Goal: Use online tool/utility: Utilize a website feature to perform a specific function

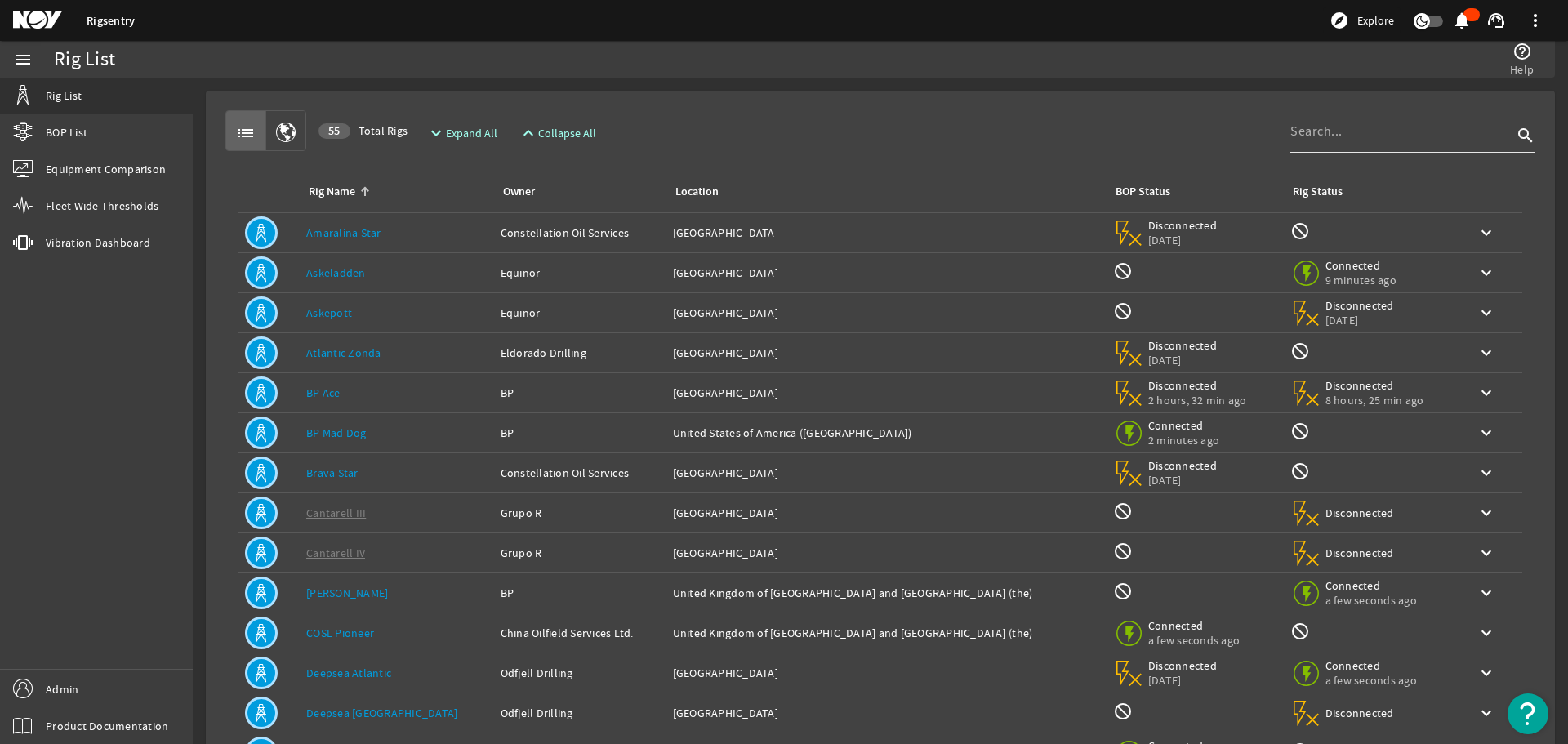
click at [1328, 146] on div at bounding box center [1402, 131] width 222 height 42
click at [1341, 137] on input at bounding box center [1402, 132] width 222 height 20
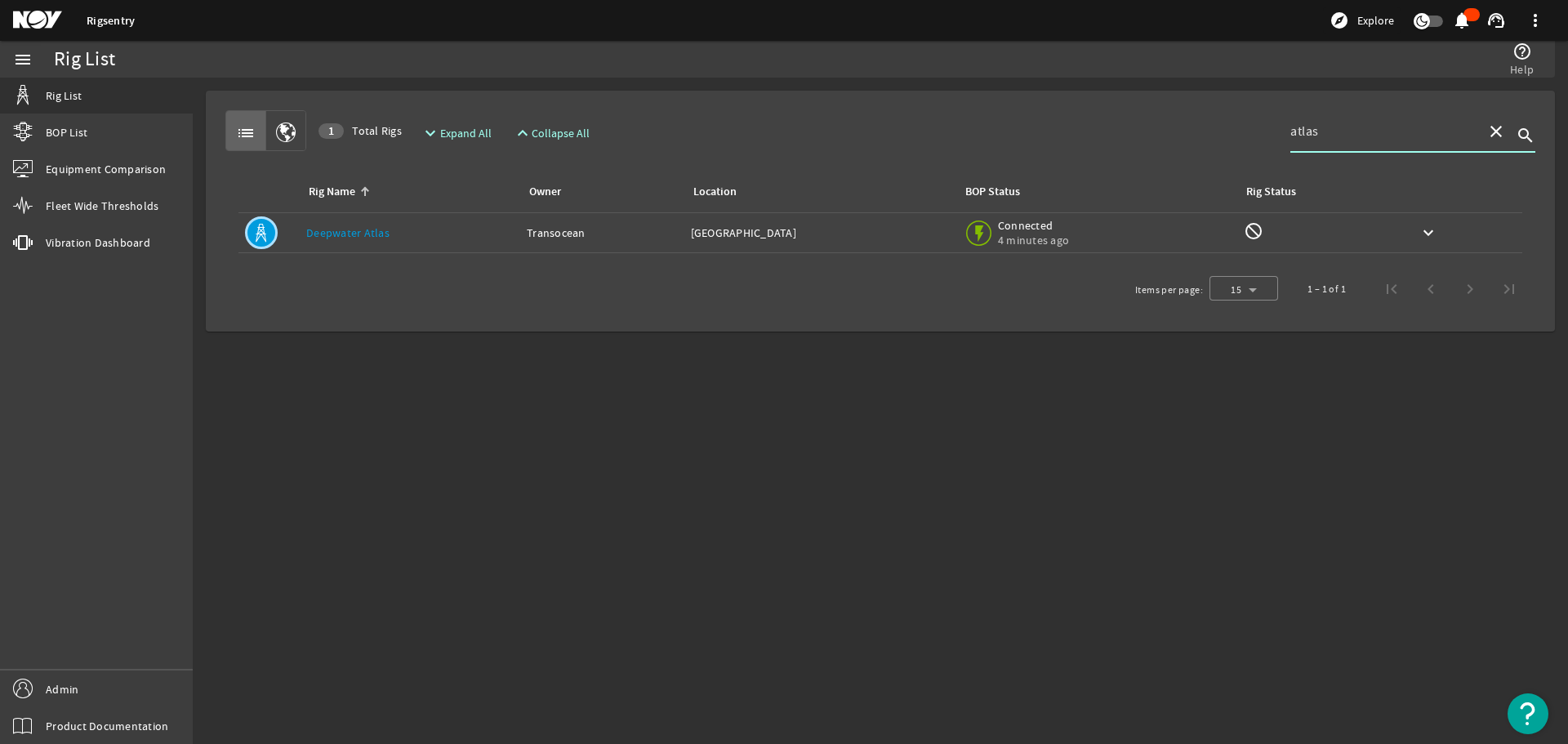
type input "atlas"
click at [649, 221] on td "Owner: Transocean" at bounding box center [602, 233] width 164 height 40
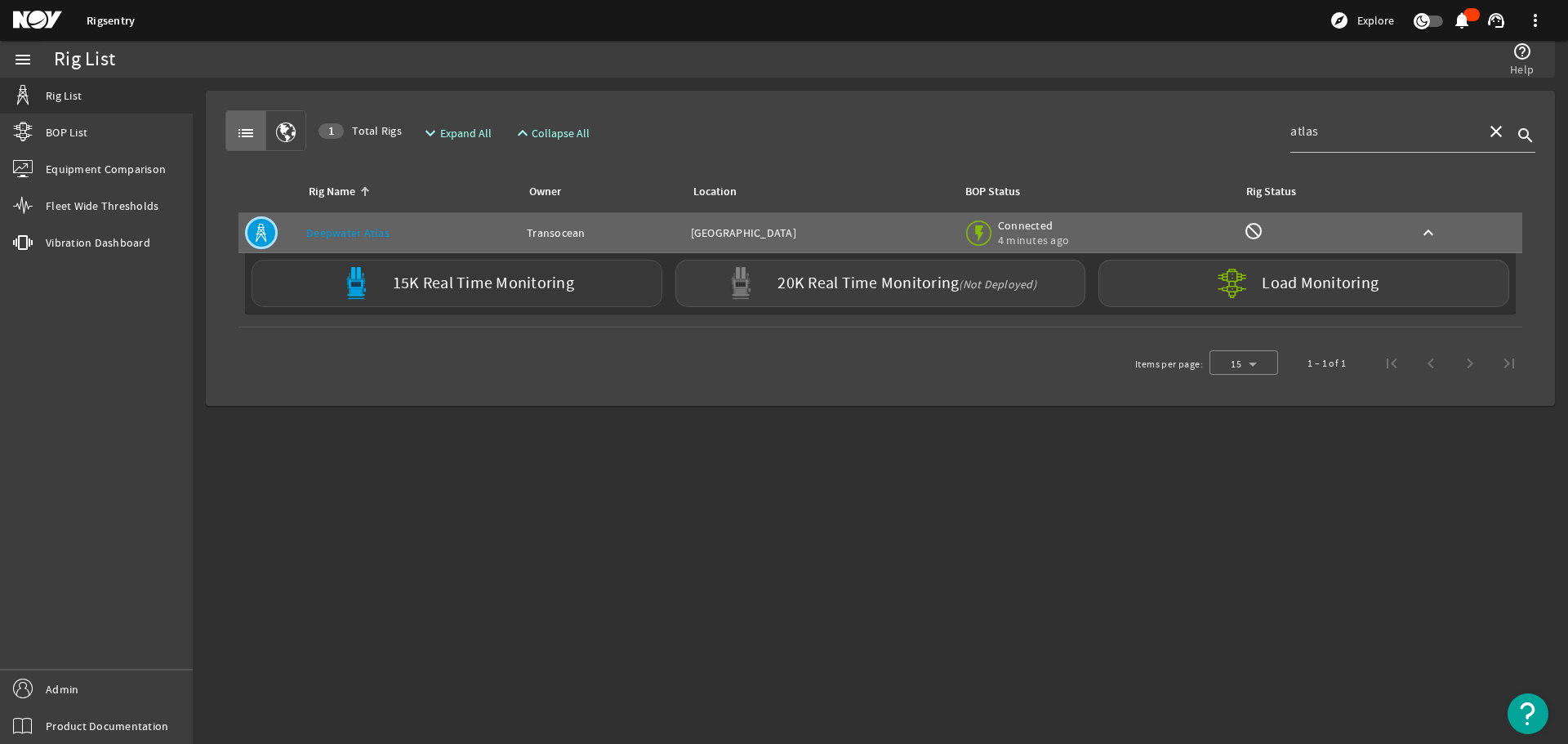
click at [508, 297] on div "15K Real Time Monitoring" at bounding box center [457, 284] width 411 height 47
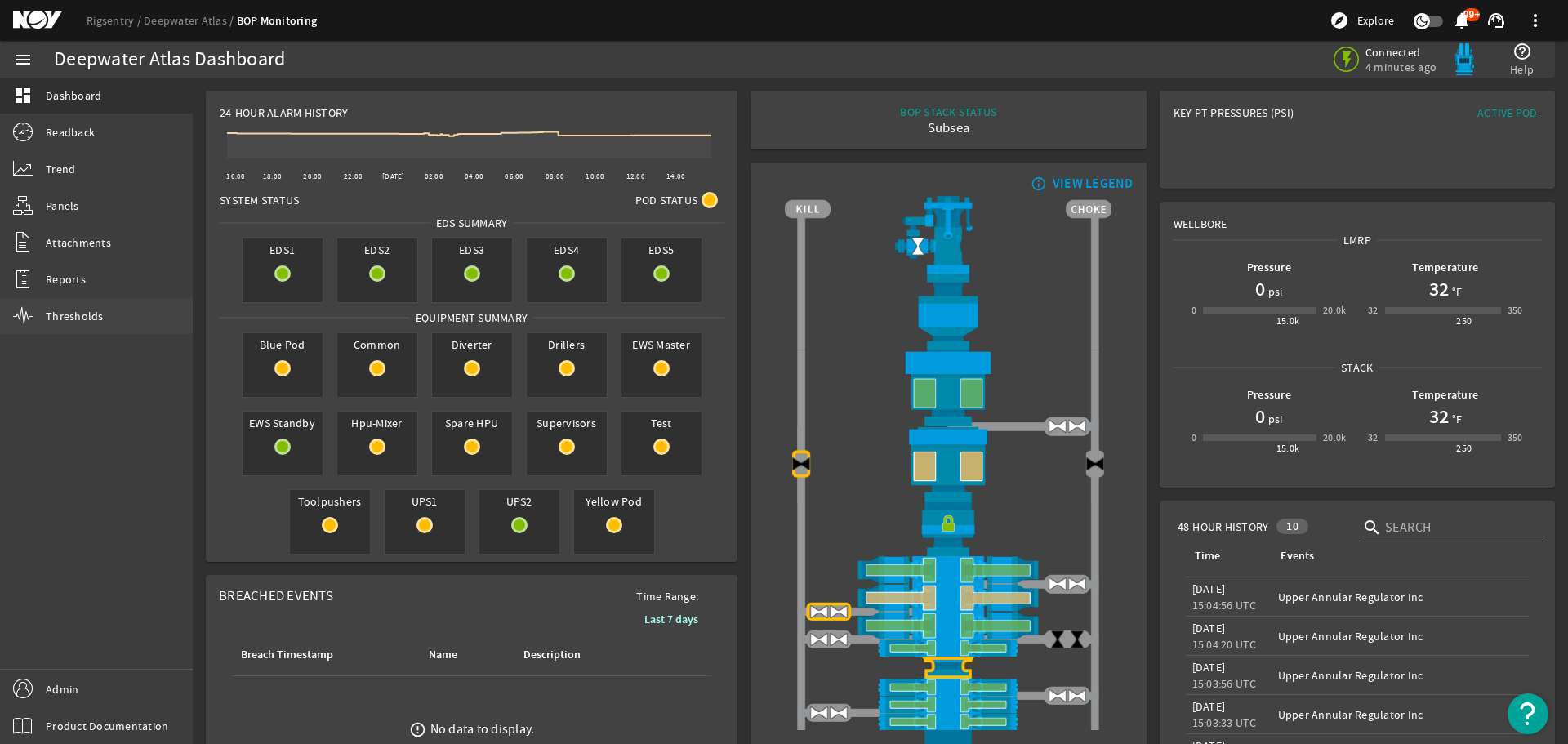
click at [65, 321] on span "Thresholds" at bounding box center [75, 316] width 58 height 16
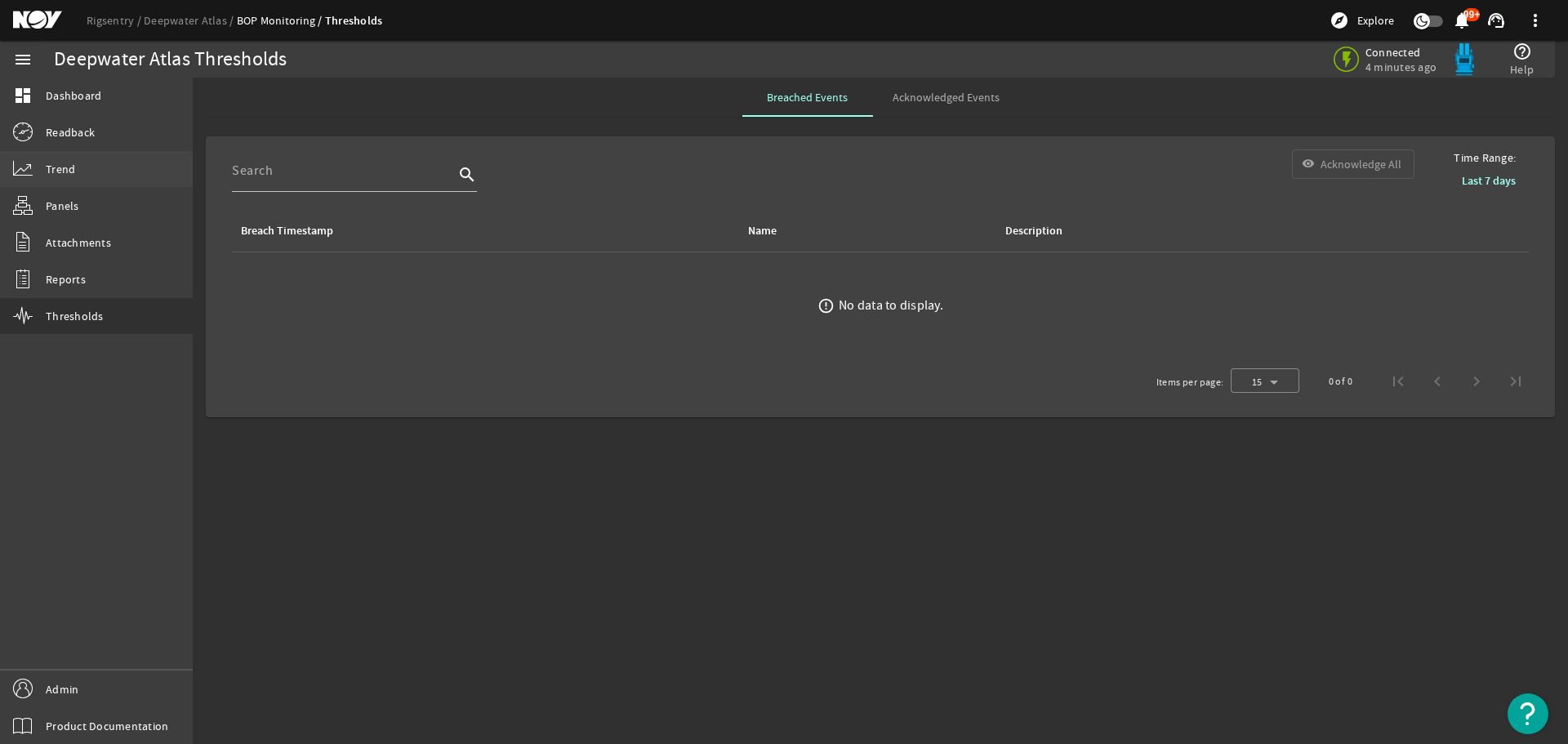
click at [66, 168] on span "Trend" at bounding box center [61, 169] width 30 height 16
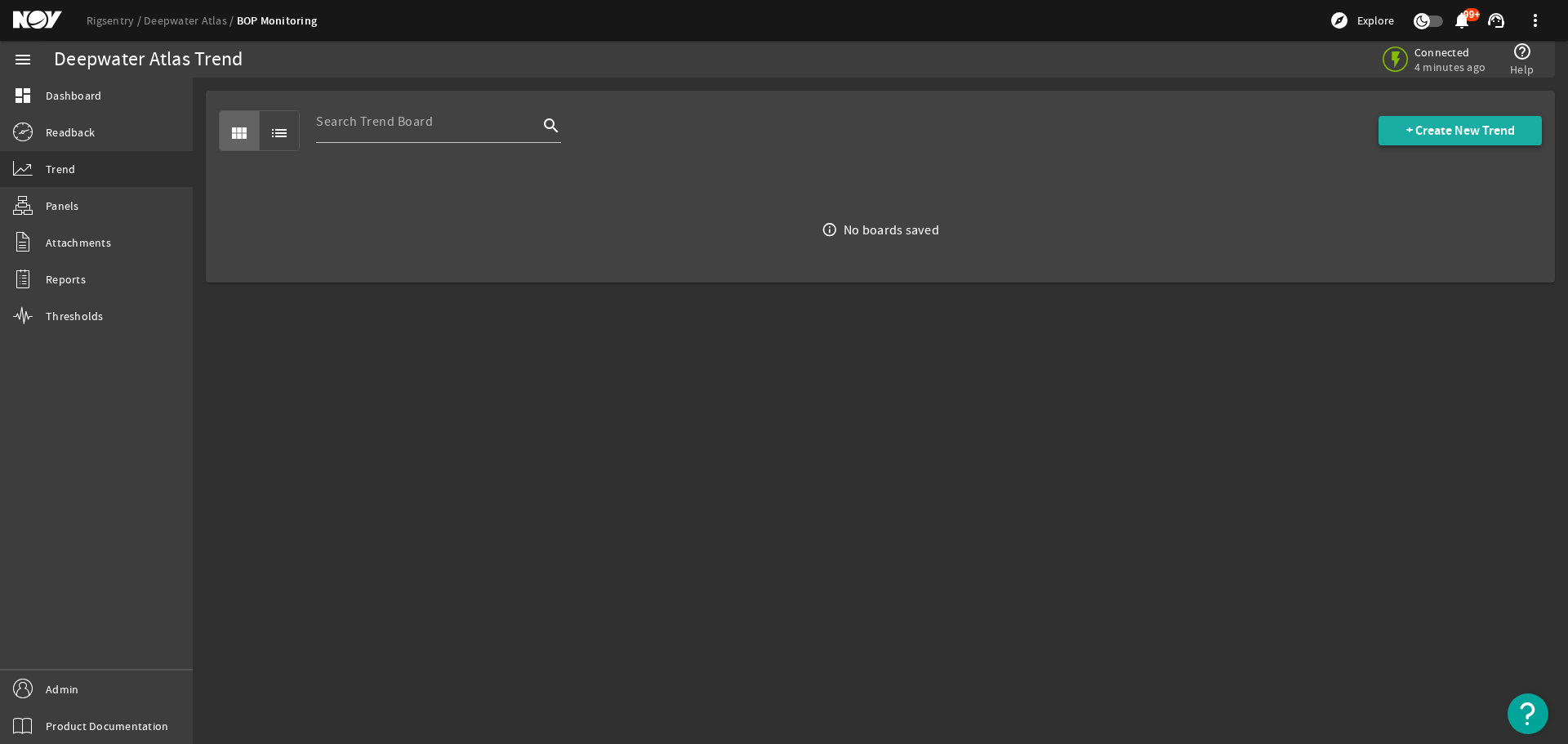
click at [1461, 129] on span "+ Create New Trend" at bounding box center [1461, 131] width 108 height 16
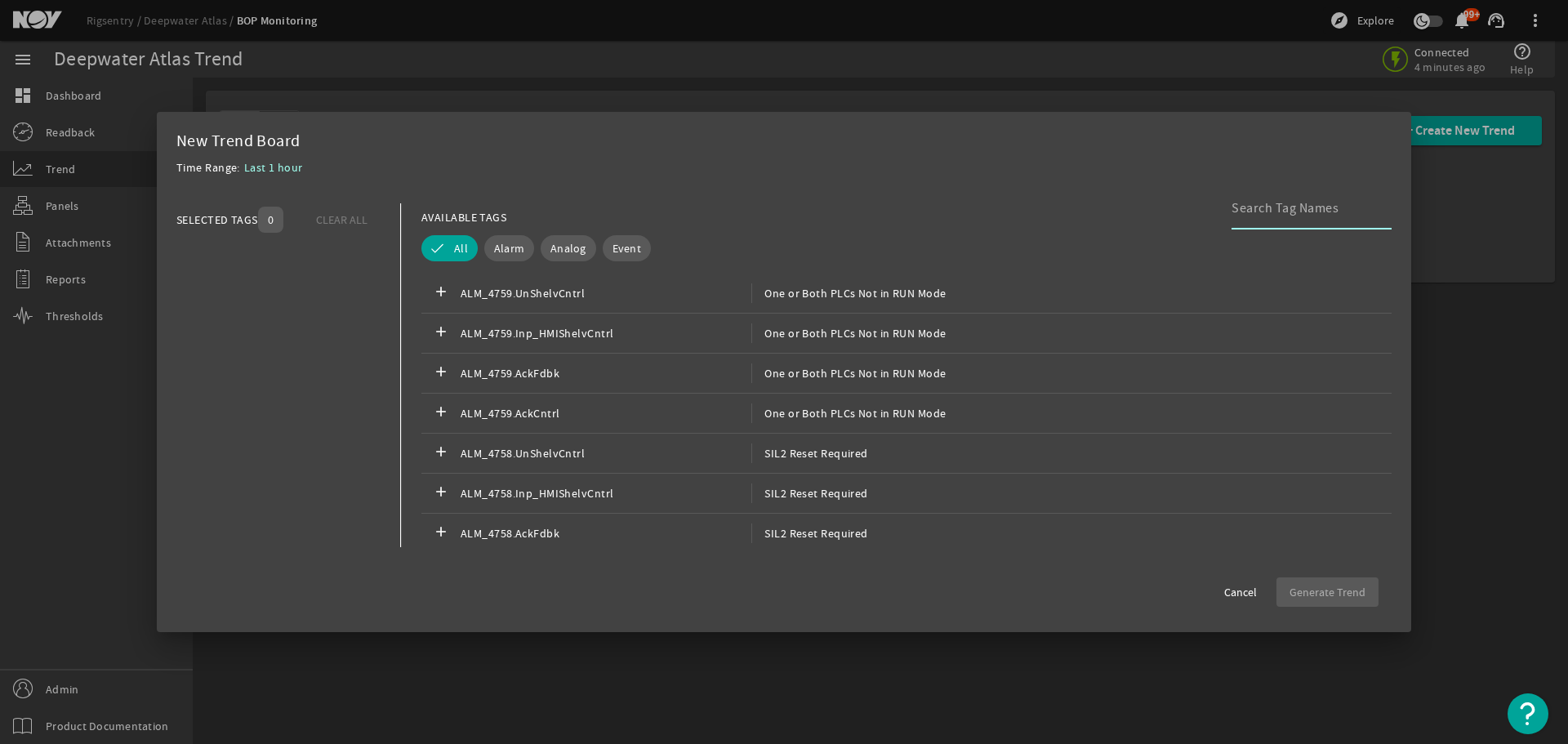
click at [1311, 210] on input at bounding box center [1305, 209] width 147 height 20
click at [1270, 203] on input at bounding box center [1305, 209] width 147 height 20
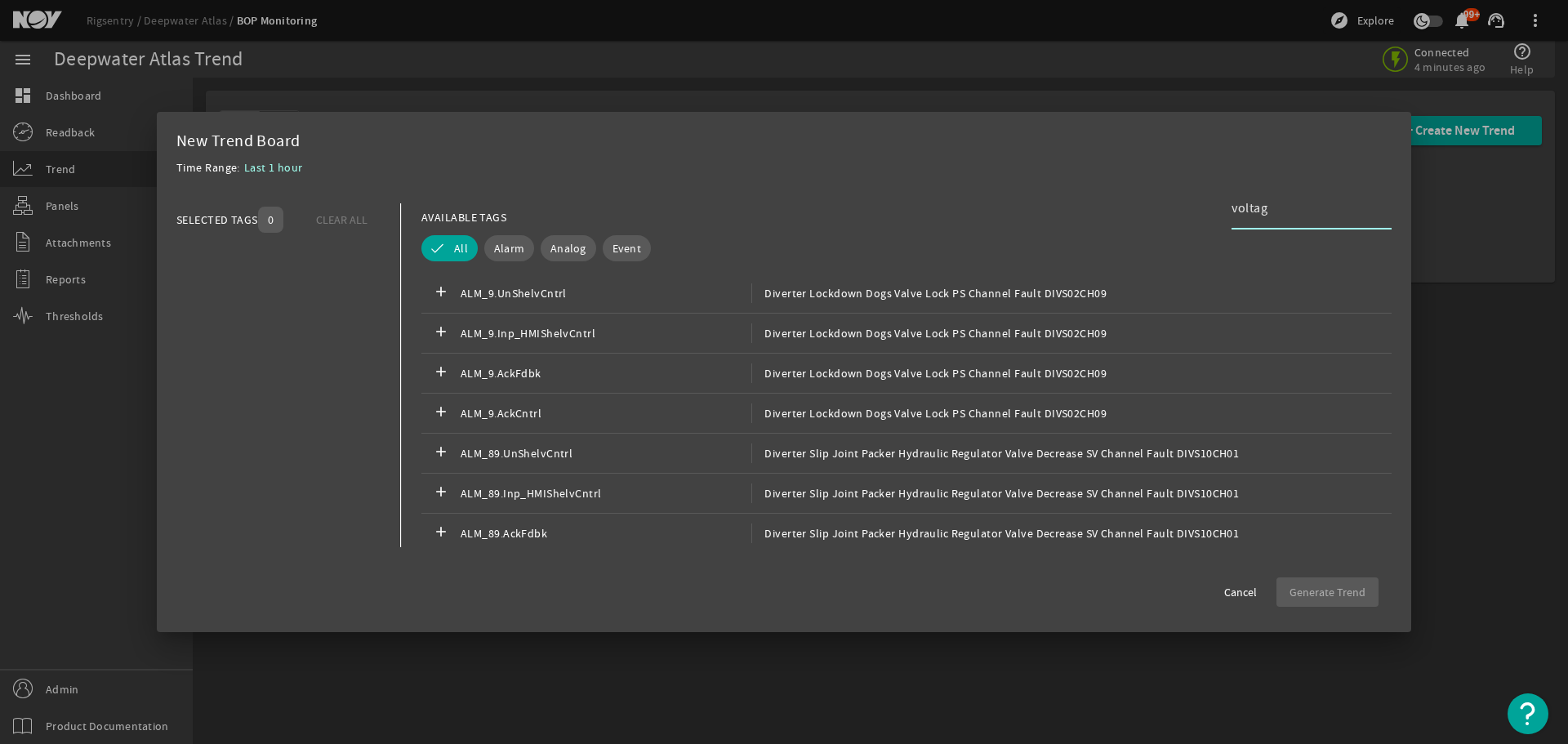
type input "voltage"
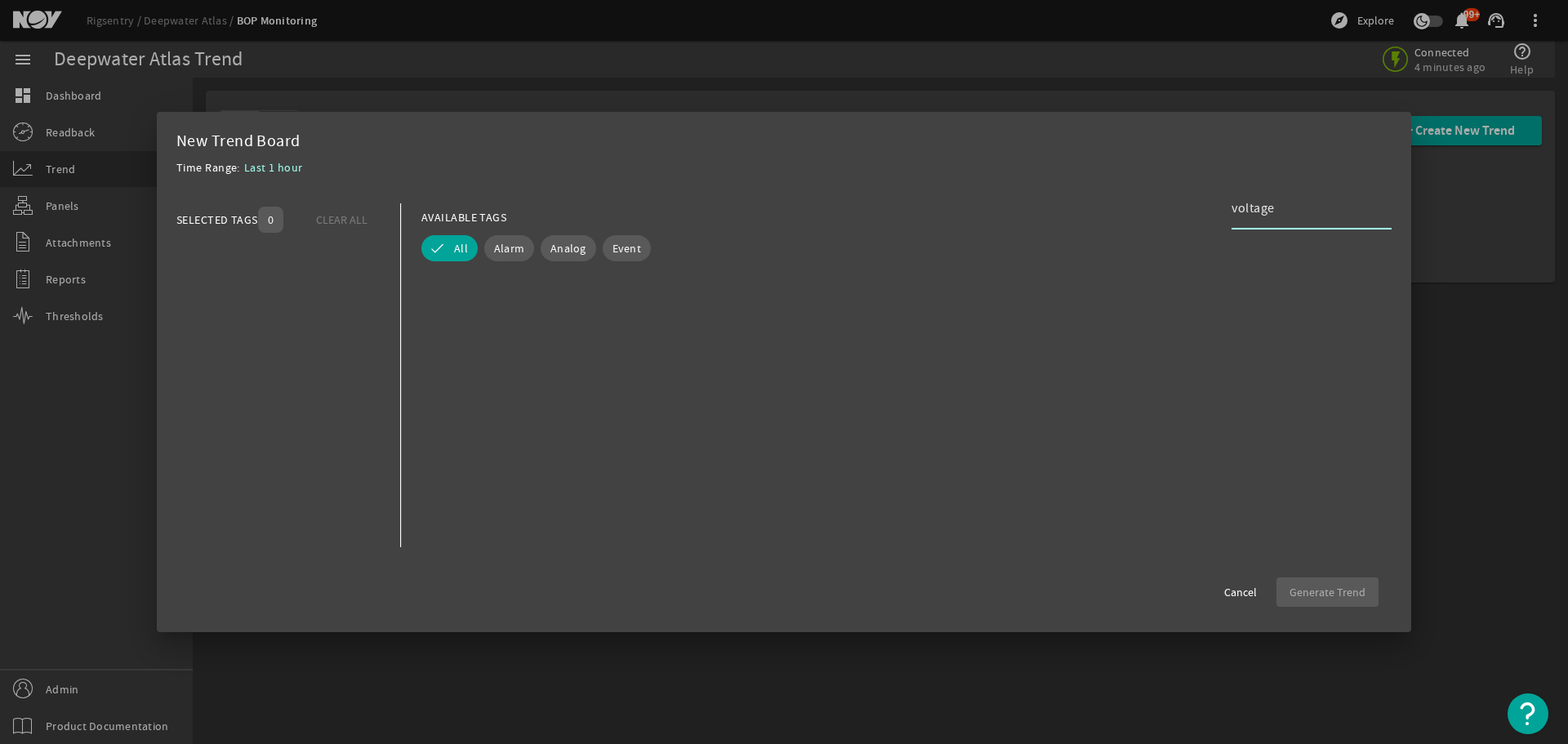
click at [1310, 206] on input "voltage" at bounding box center [1305, 209] width 147 height 20
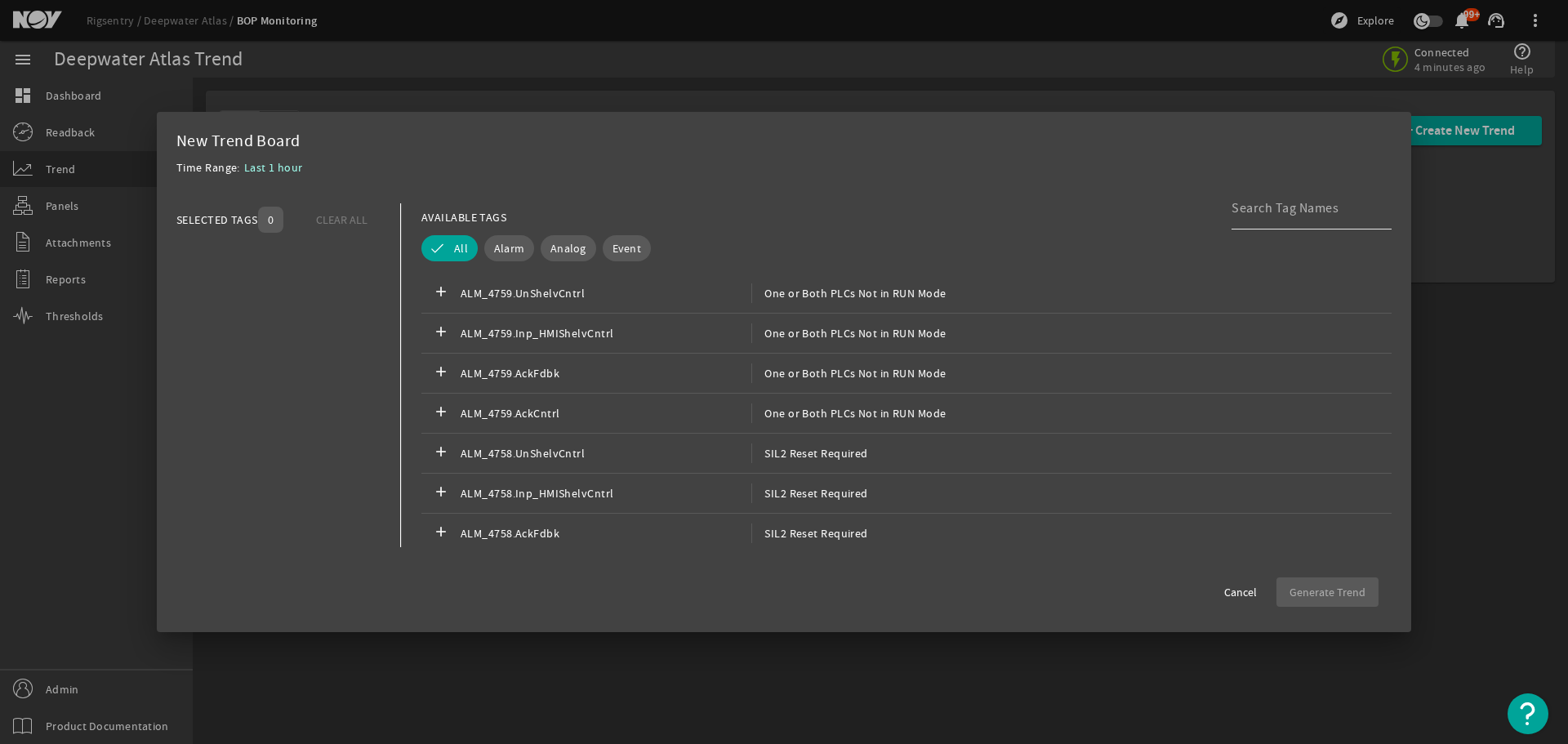
click at [1314, 209] on input at bounding box center [1305, 209] width 147 height 20
paste input "DOS10"
type input "DOS10"
click at [1314, 209] on input "DOS10" at bounding box center [1305, 209] width 147 height 20
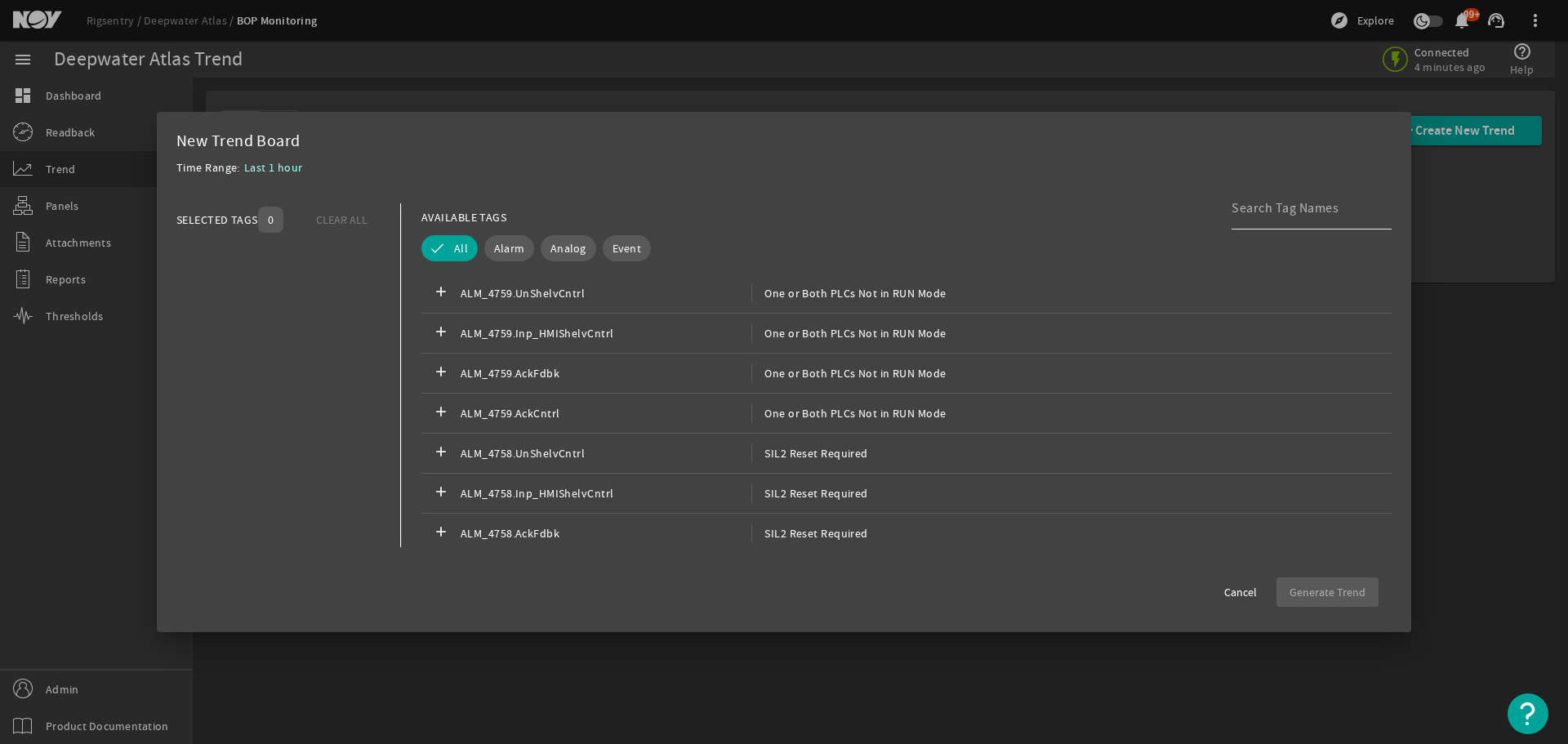
click at [1286, 209] on input at bounding box center [1305, 209] width 147 height 20
paste input "BP1_DOS10_[DOMAIN_NAME]_0."
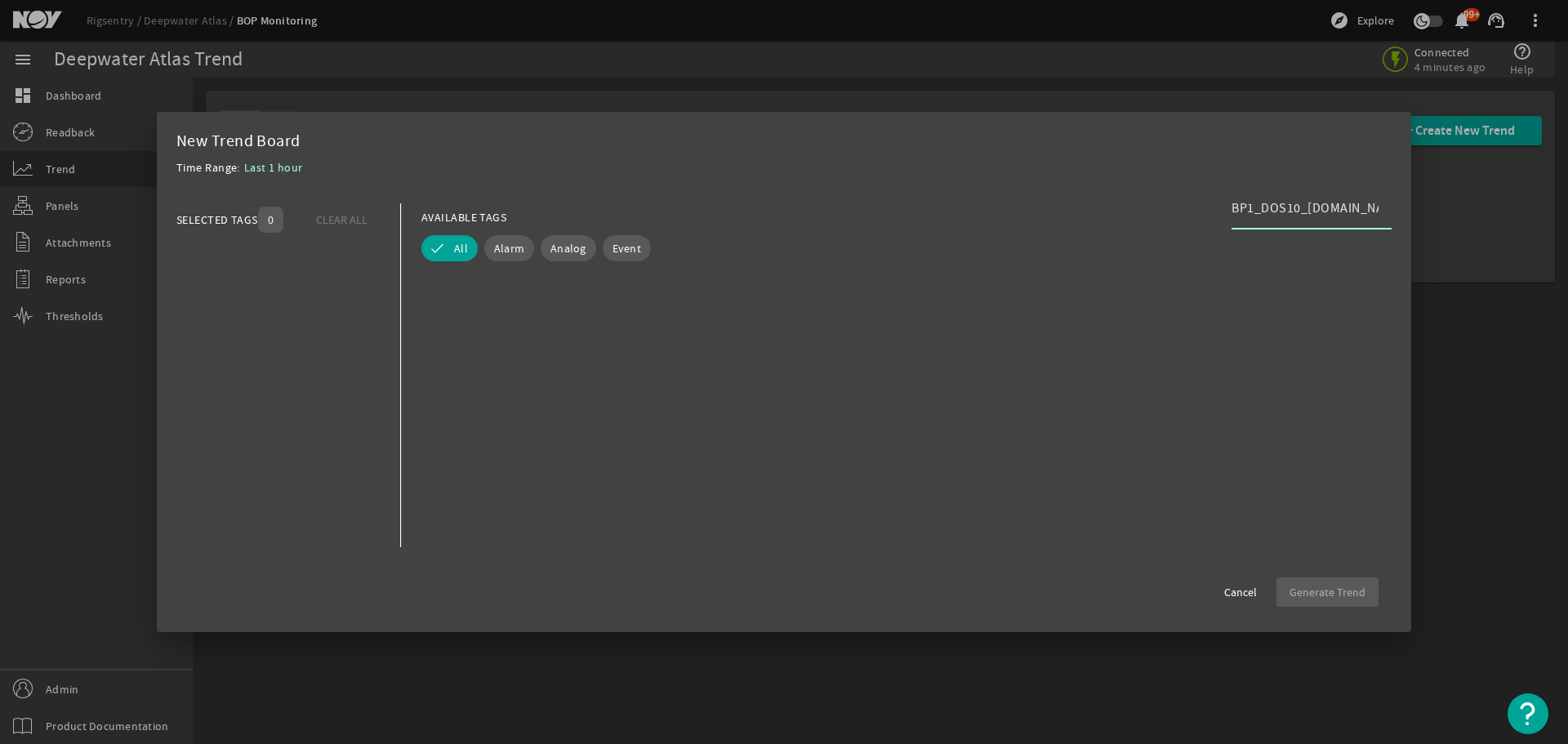
scroll to position [0, 5]
click at [1301, 206] on input "BP1_DOS10_[DOMAIN_NAME]_0." at bounding box center [1305, 209] width 147 height 20
type input "BP1_DOS10_[DOMAIN_NAME]_0."
click at [443, 251] on button "All" at bounding box center [450, 247] width 56 height 26
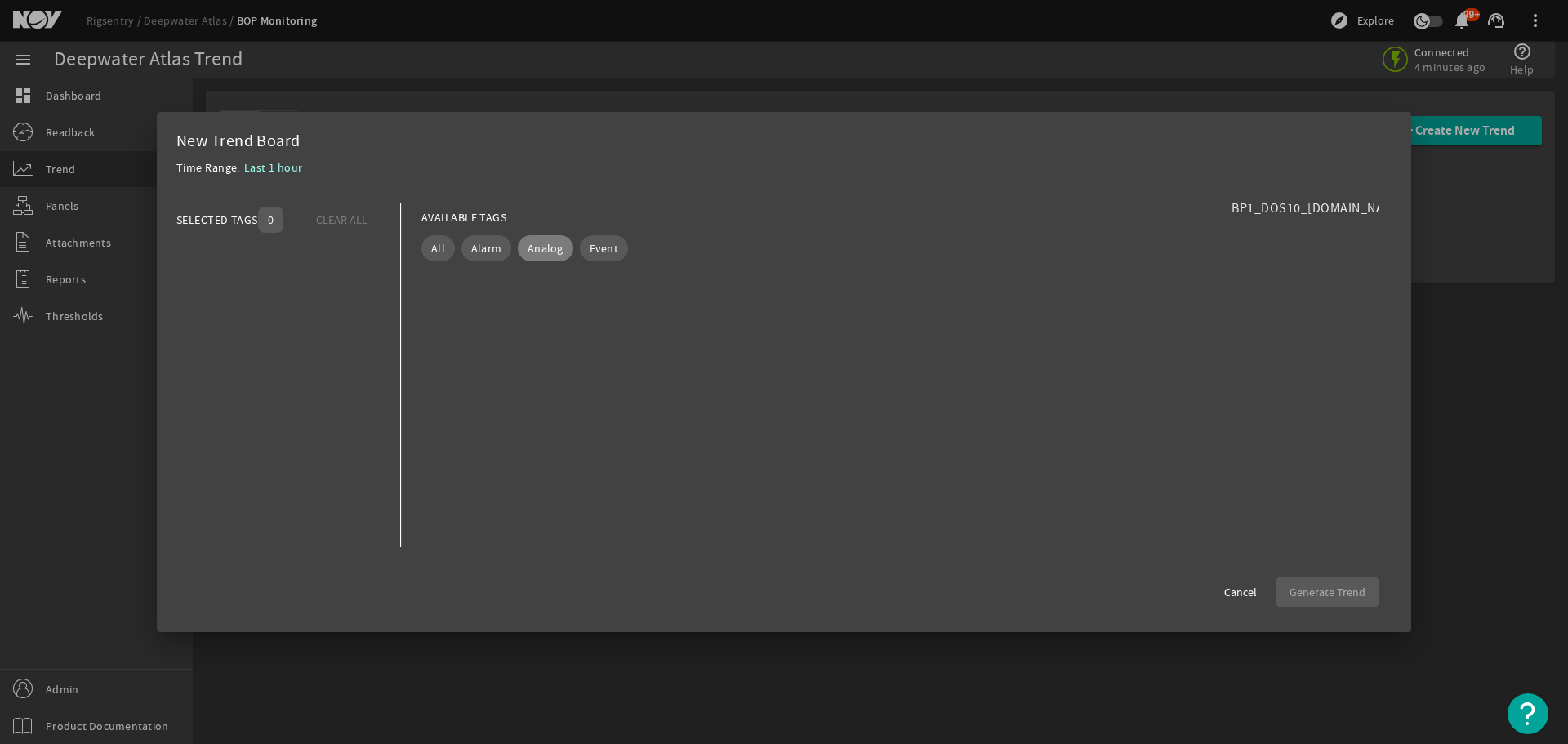
click at [553, 246] on span "Analog" at bounding box center [546, 248] width 36 height 16
click at [556, 250] on span "Analog" at bounding box center [568, 248] width 36 height 16
click at [1303, 206] on input "BP1_DOS10_[DOMAIN_NAME]_0." at bounding box center [1305, 209] width 147 height 20
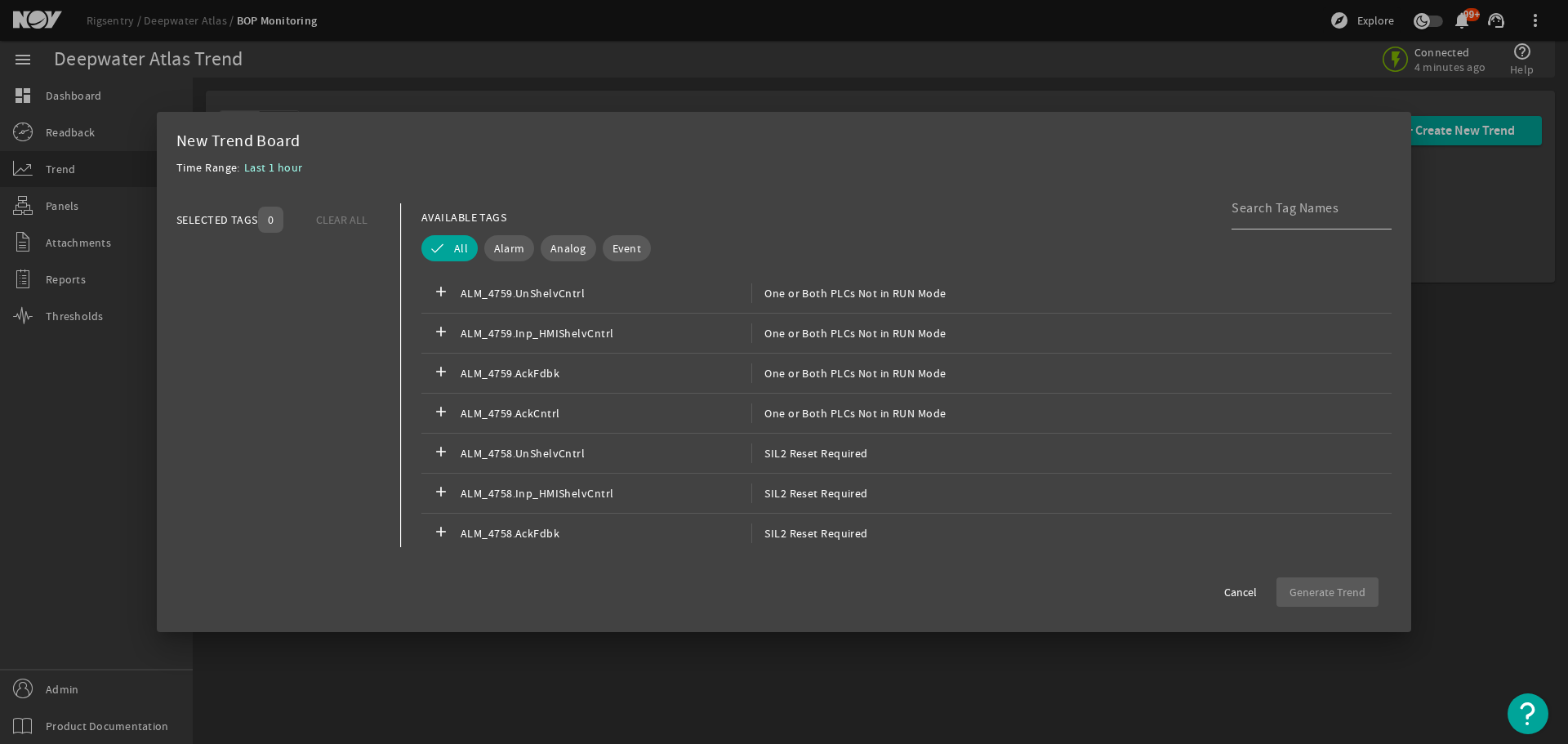
click at [269, 163] on span "Last 1 hour" at bounding box center [273, 167] width 59 height 14
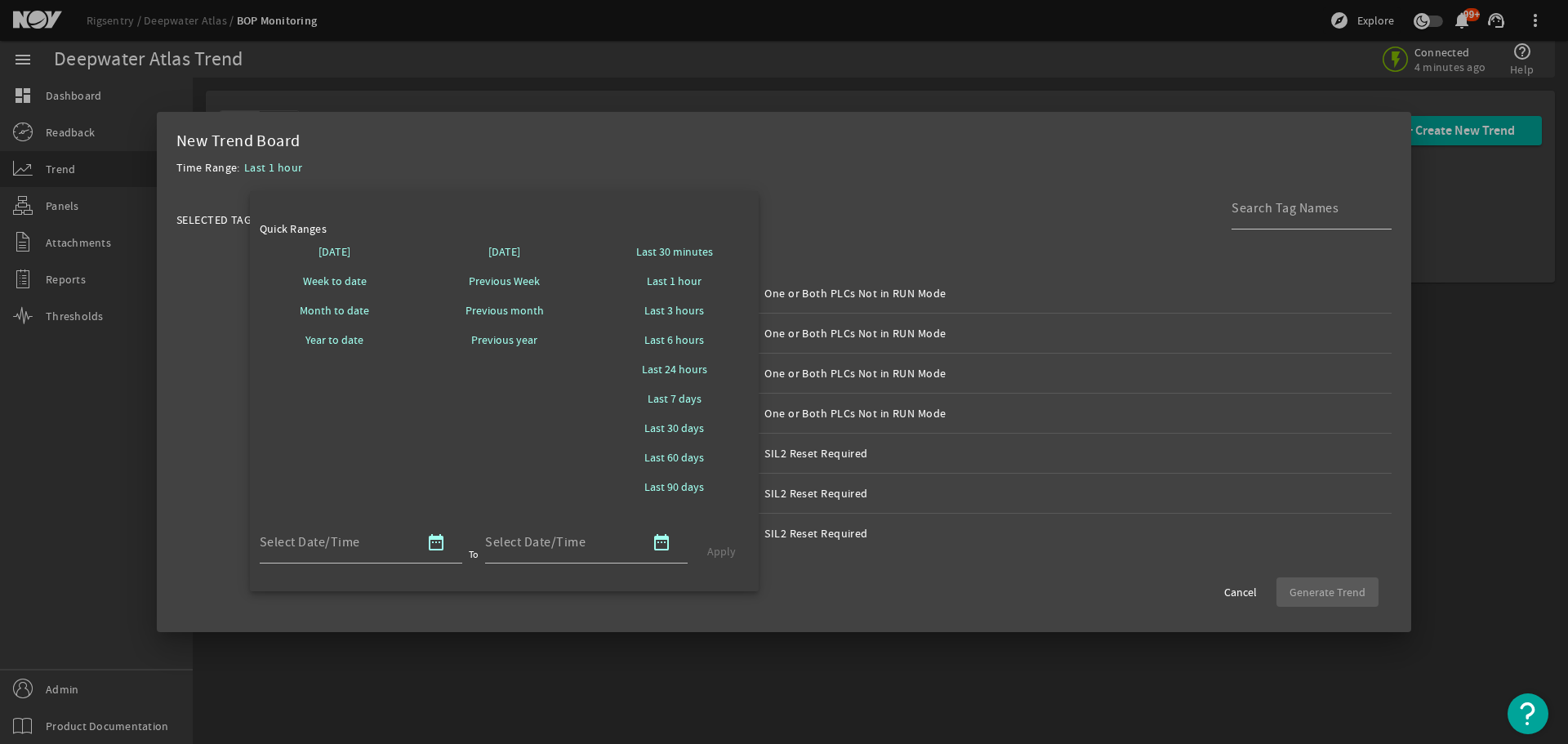
click at [266, 164] on div at bounding box center [784, 372] width 1568 height 744
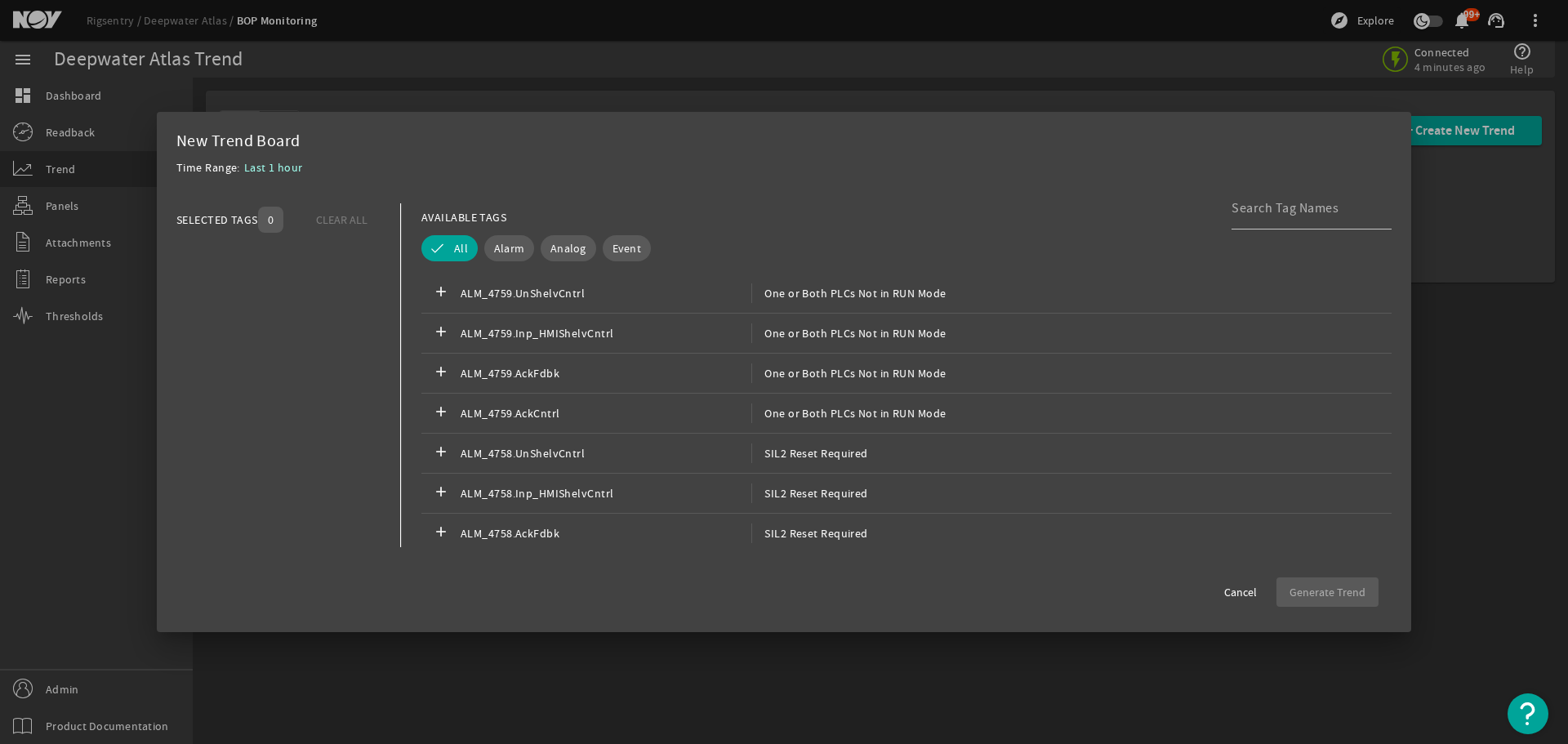
click at [398, 146] on div "New Trend Board" at bounding box center [784, 142] width 1216 height 20
click at [1270, 195] on div at bounding box center [1305, 208] width 147 height 42
click at [1267, 200] on input at bounding box center [1305, 209] width 147 height 20
paste input "BP1_DOS10_[DOMAIN_NAME]_0.Voltage"
type input "BP1_DOS10_[DOMAIN_NAME]_0.Voltage"
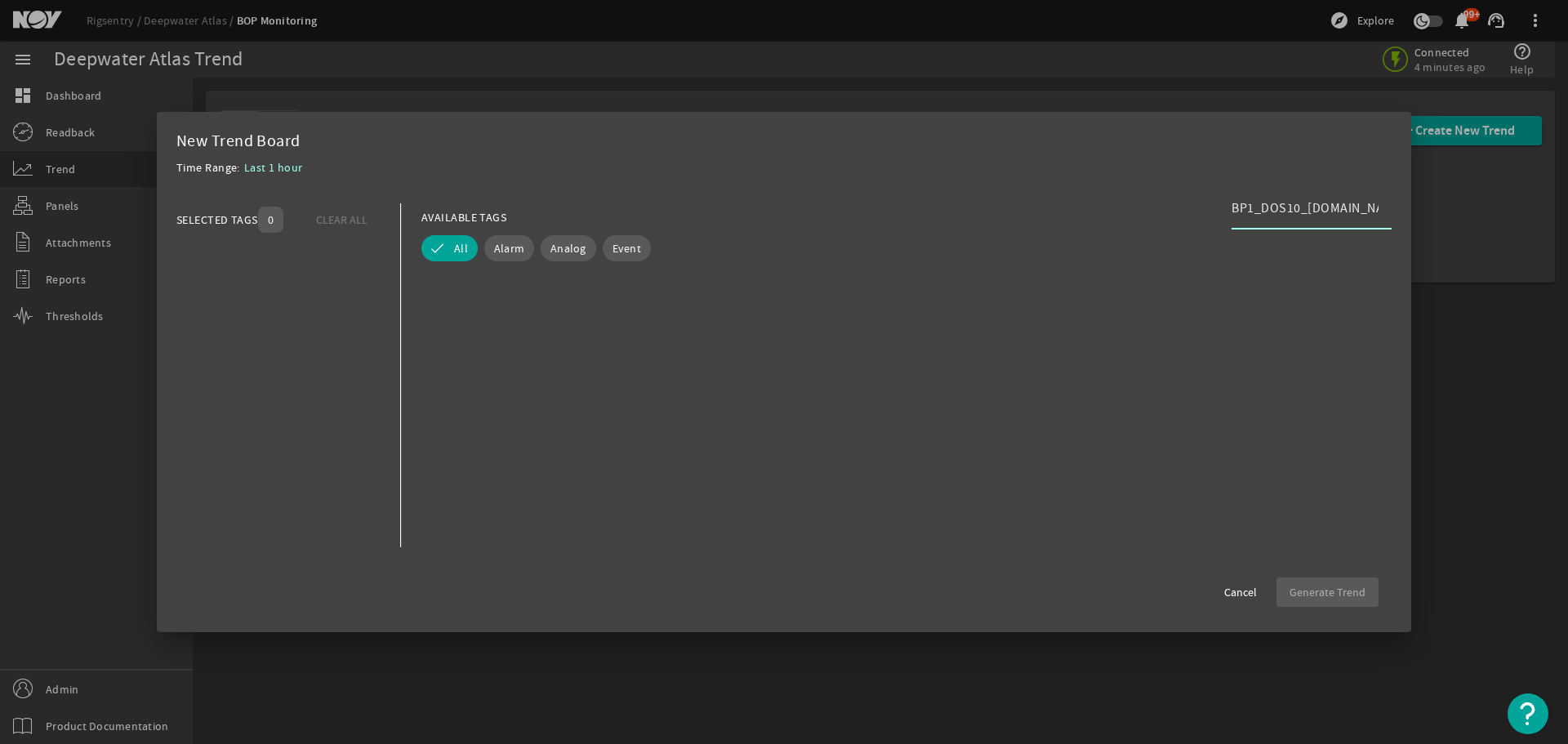
scroll to position [0, 47]
click at [1366, 210] on input "BP1_DOS10_[DOMAIN_NAME]_0.Voltage" at bounding box center [1305, 209] width 147 height 20
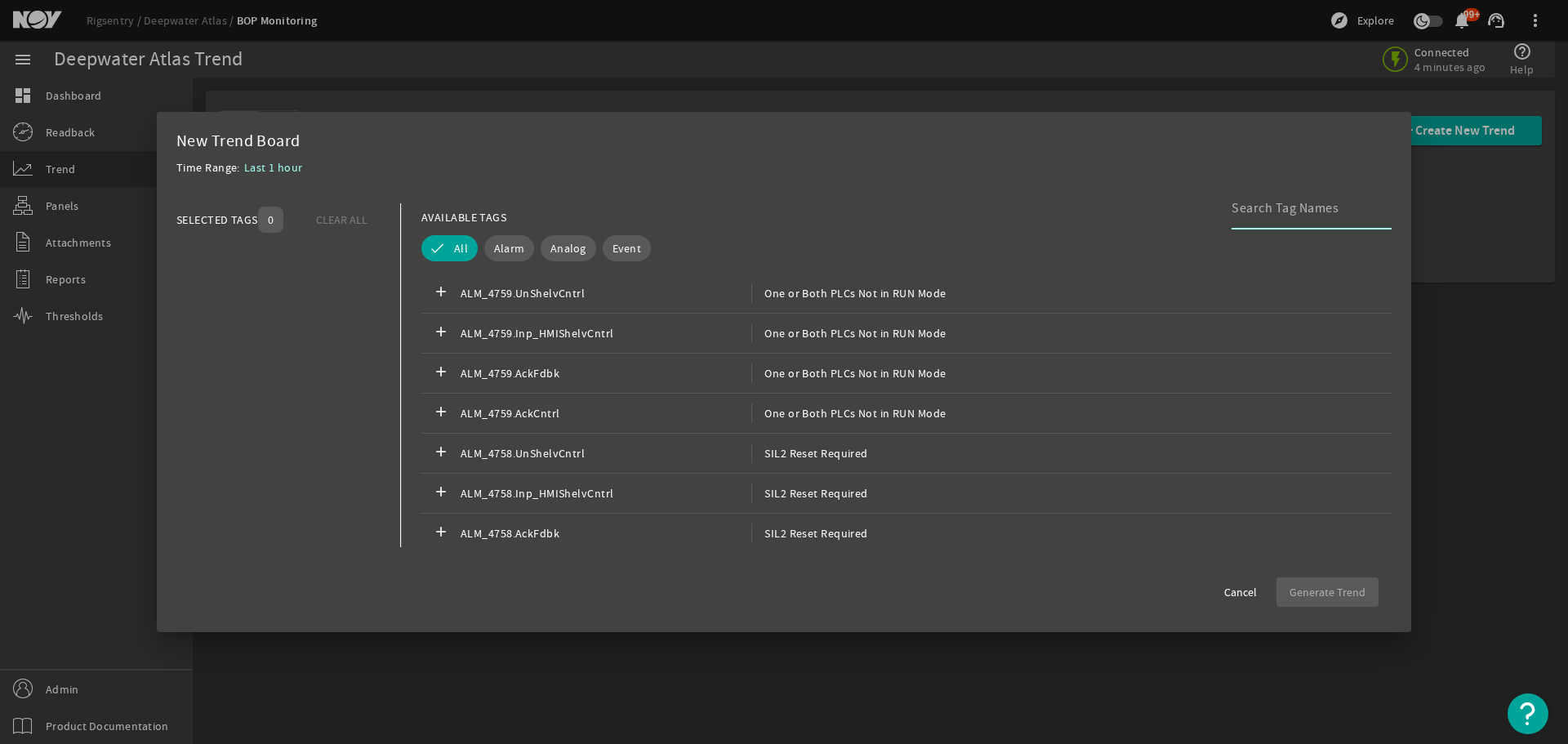
scroll to position [0, 0]
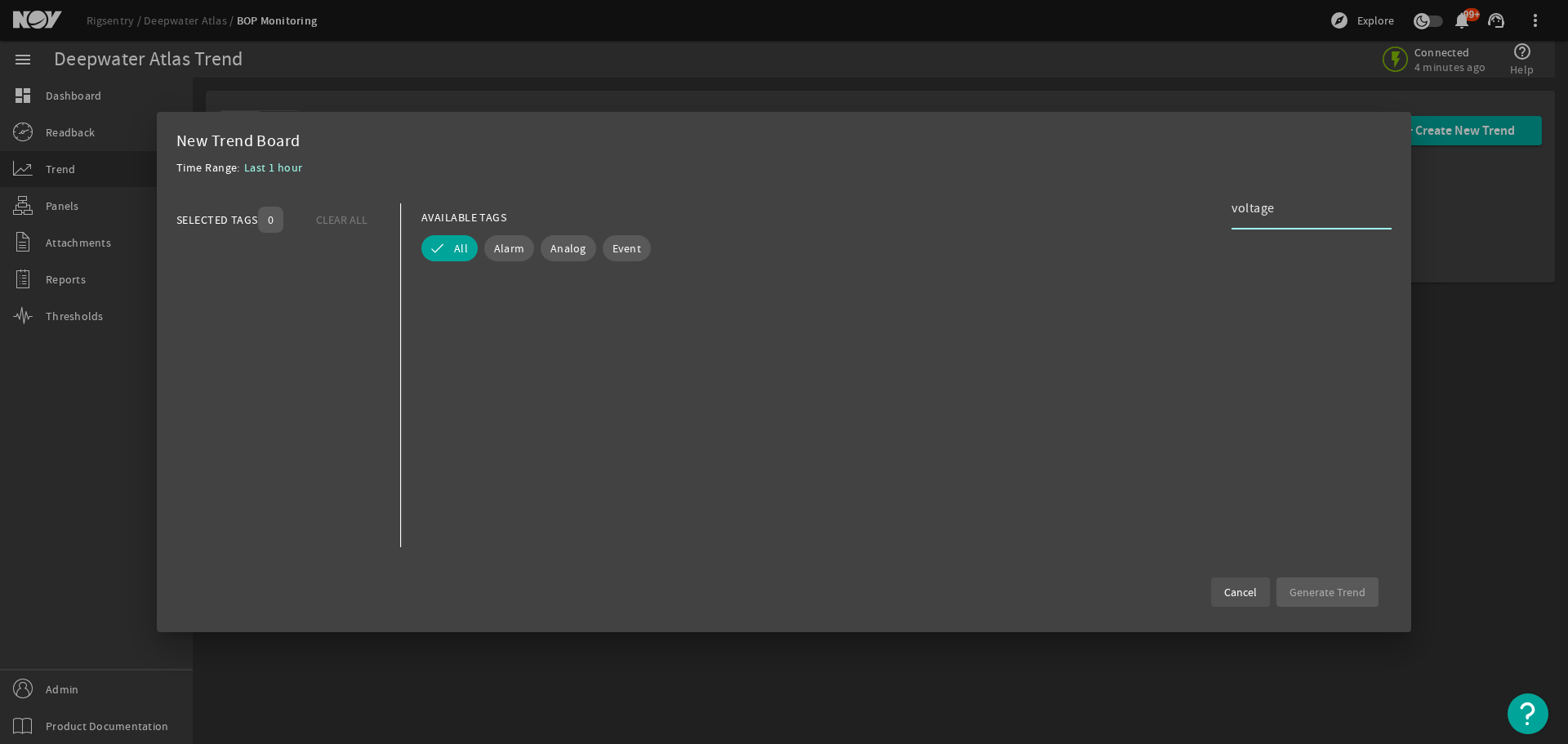
type input "voltage"
click at [1264, 601] on span at bounding box center [1240, 591] width 59 height 39
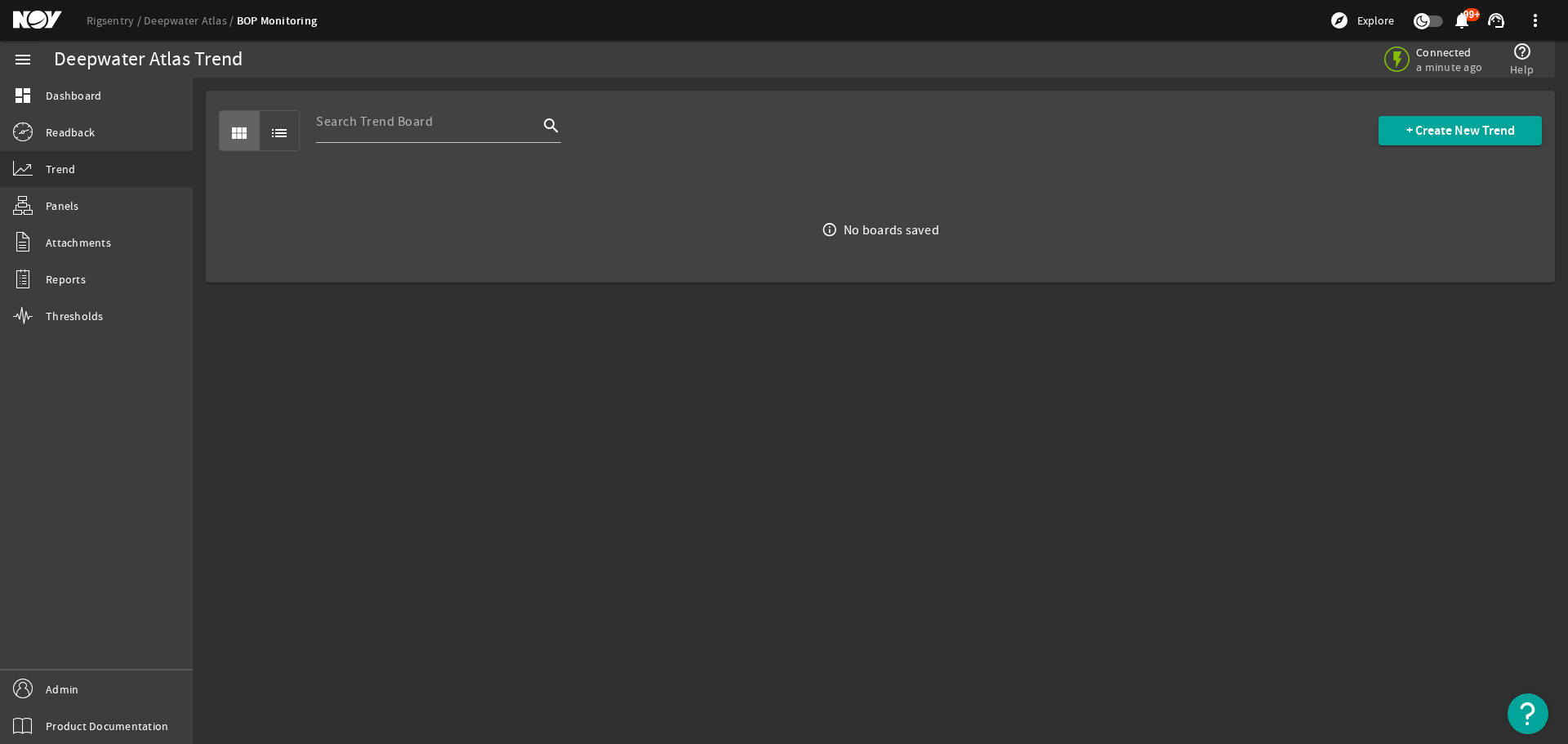
click at [604, 354] on mat-sidenav-content "Deepwater Atlas Trend Connected a minute ago help_outline Help view_module list…" at bounding box center [880, 411] width 1376 height 666
click at [1395, 118] on span at bounding box center [1460, 130] width 163 height 39
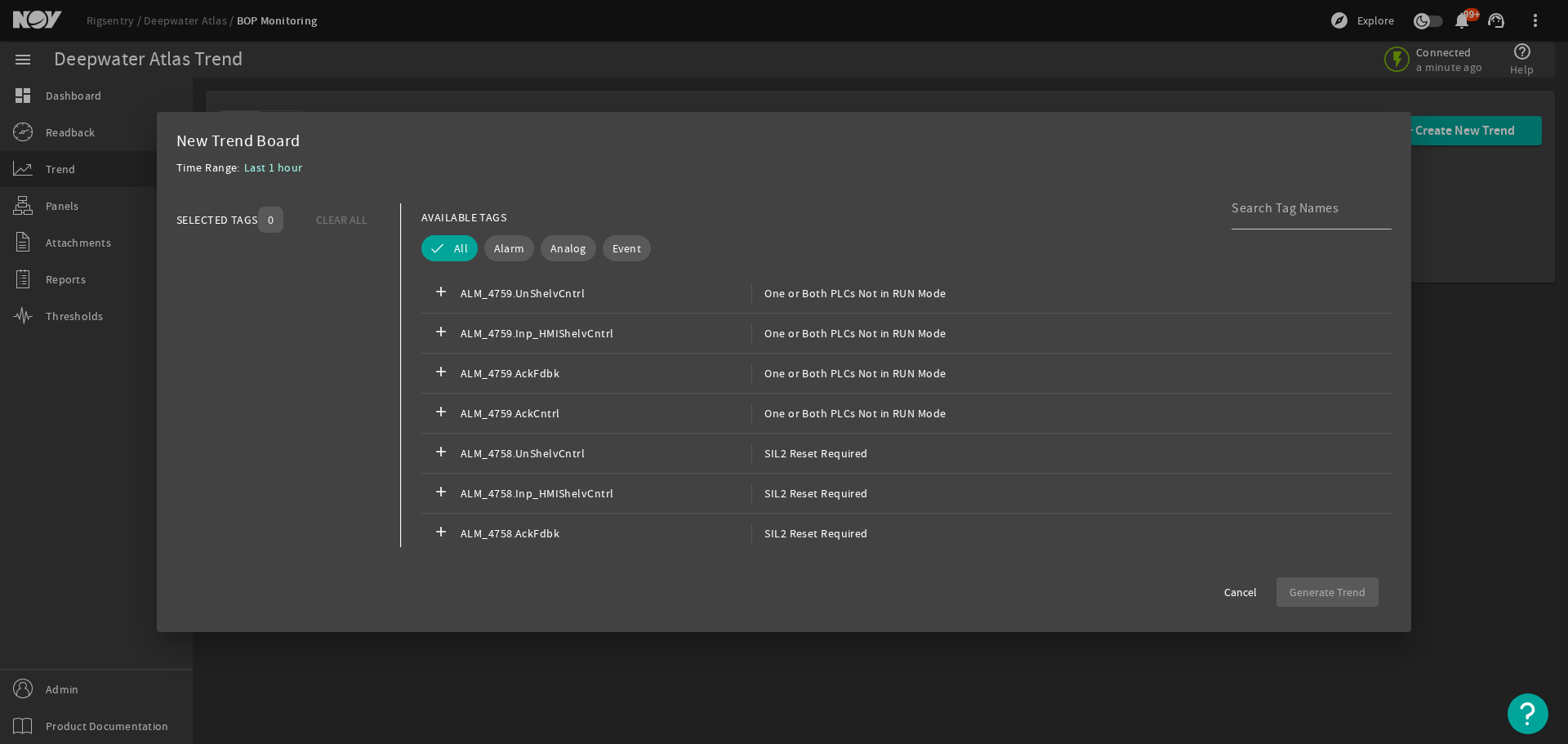
click at [576, 43] on div at bounding box center [784, 372] width 1568 height 744
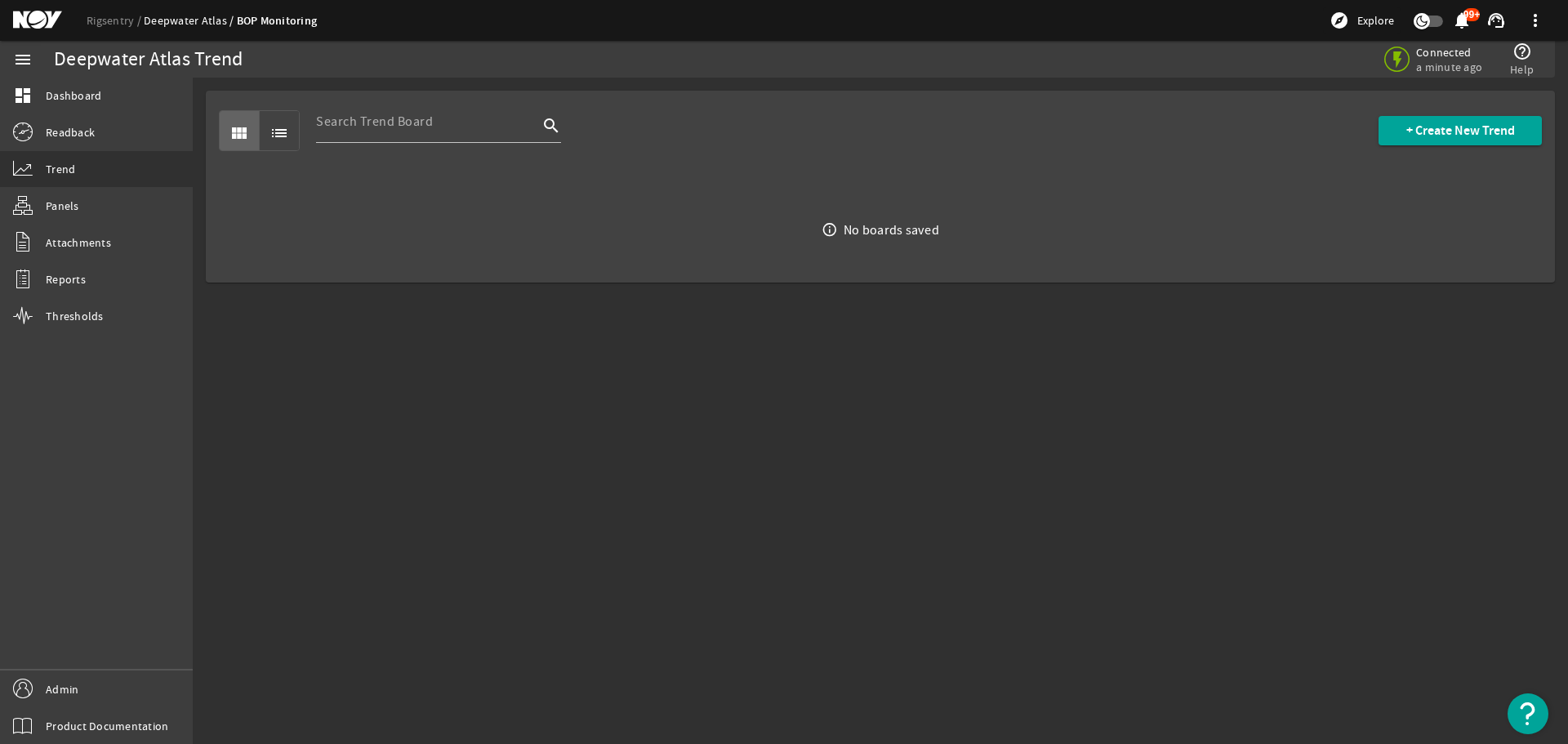
click at [163, 21] on link "Deepwater Atlas" at bounding box center [190, 20] width 93 height 14
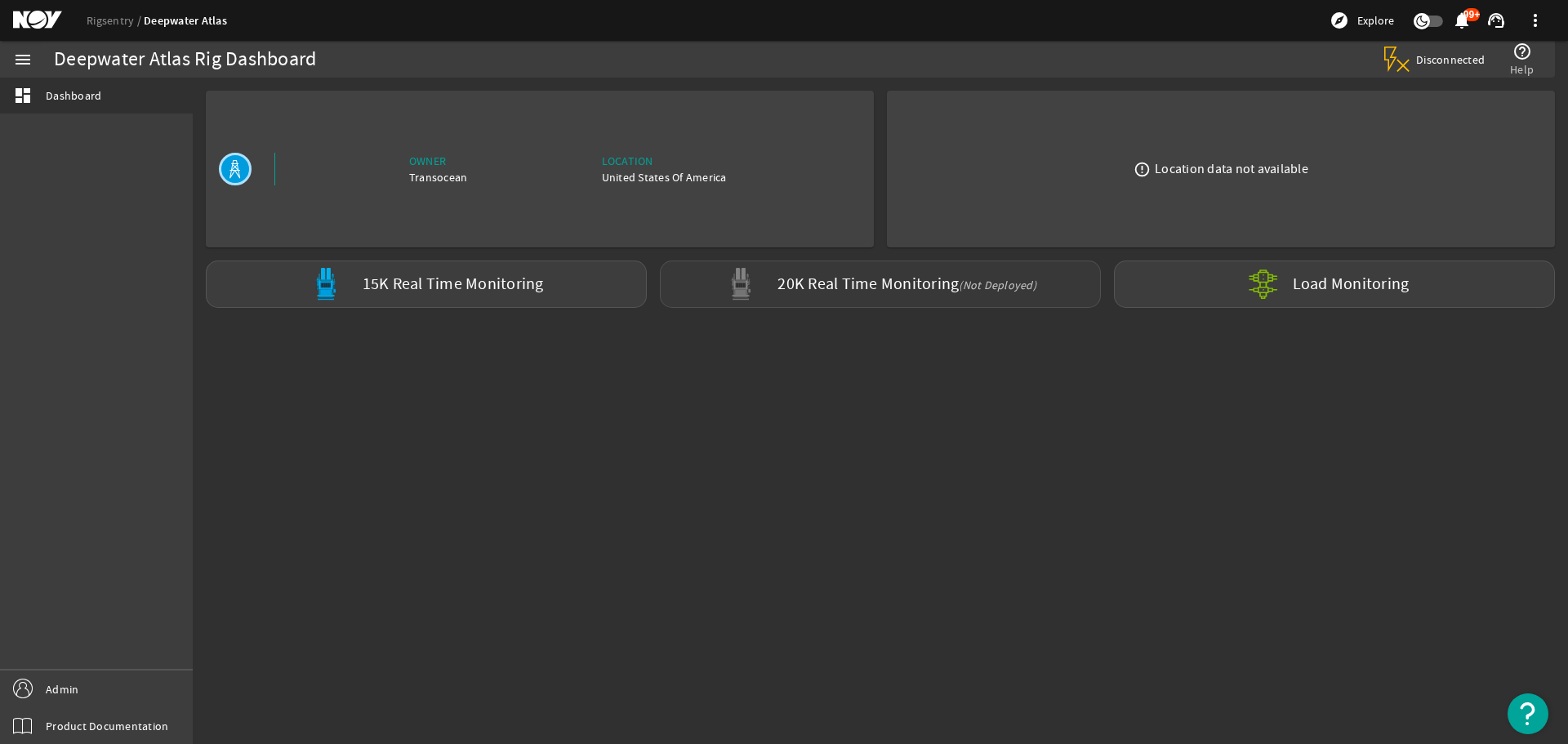
click at [891, 300] on div "20K Real Time Monitoring (Not Deployed)" at bounding box center [881, 284] width 441 height 47
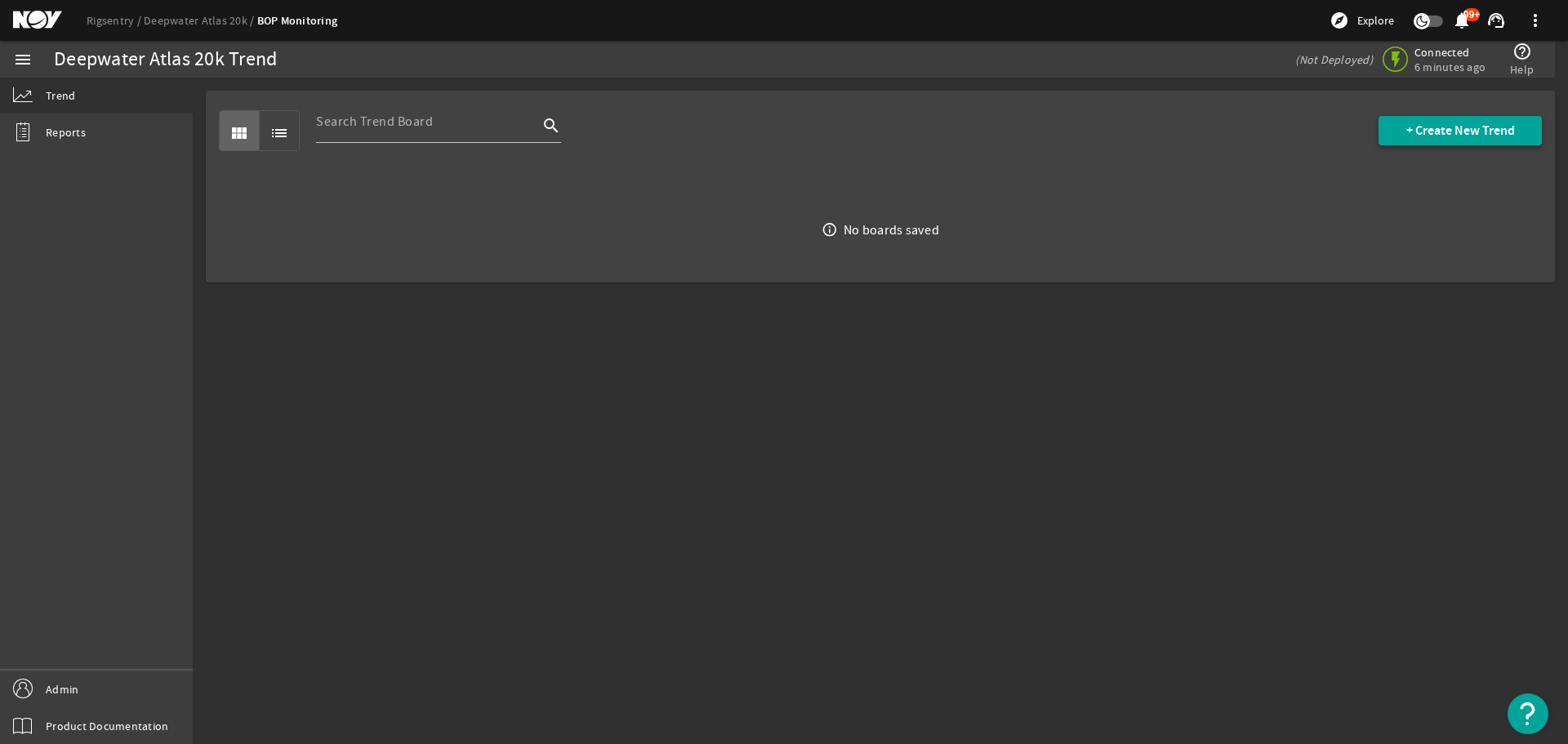
click at [1475, 140] on span at bounding box center [1460, 130] width 163 height 39
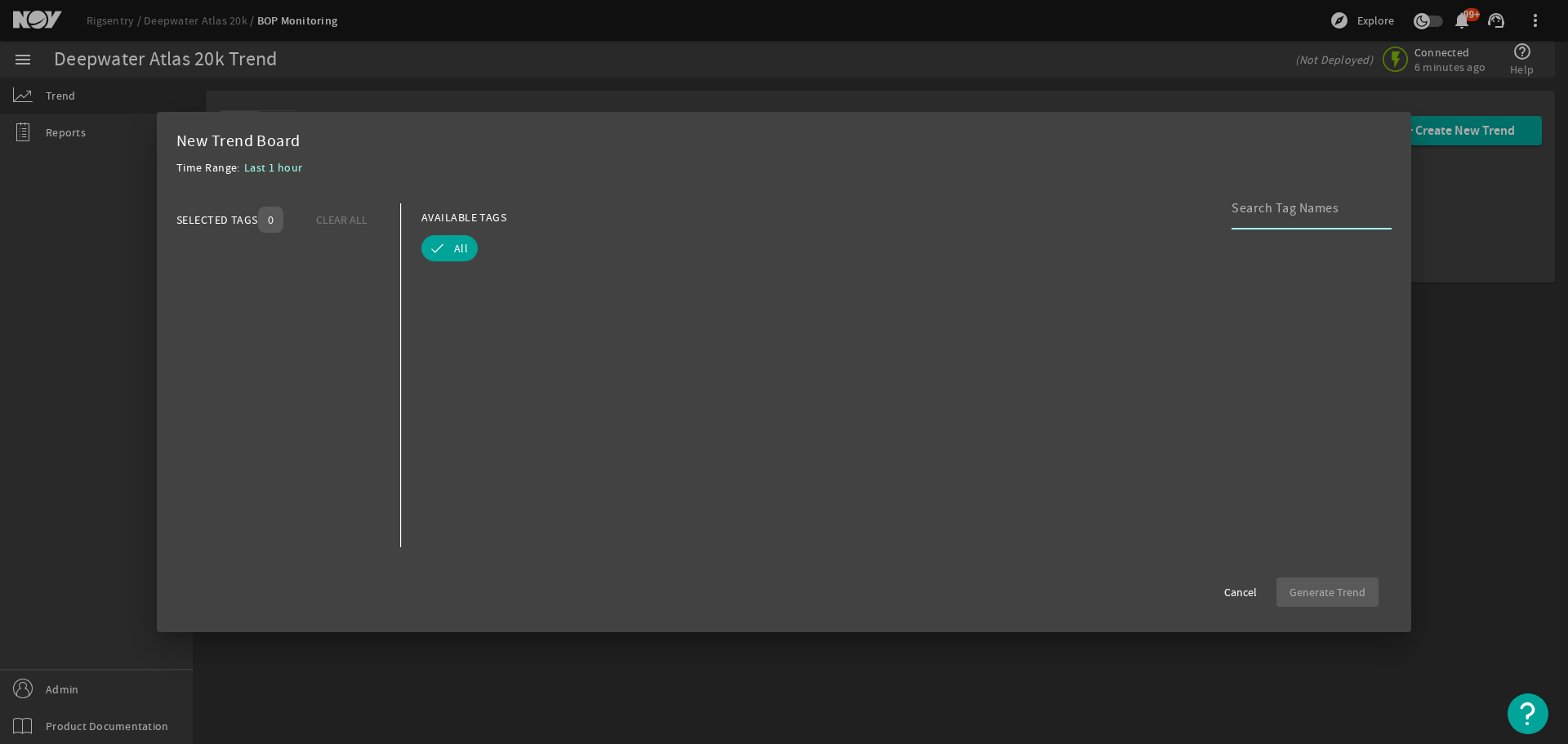
click at [1272, 218] on input at bounding box center [1305, 209] width 147 height 20
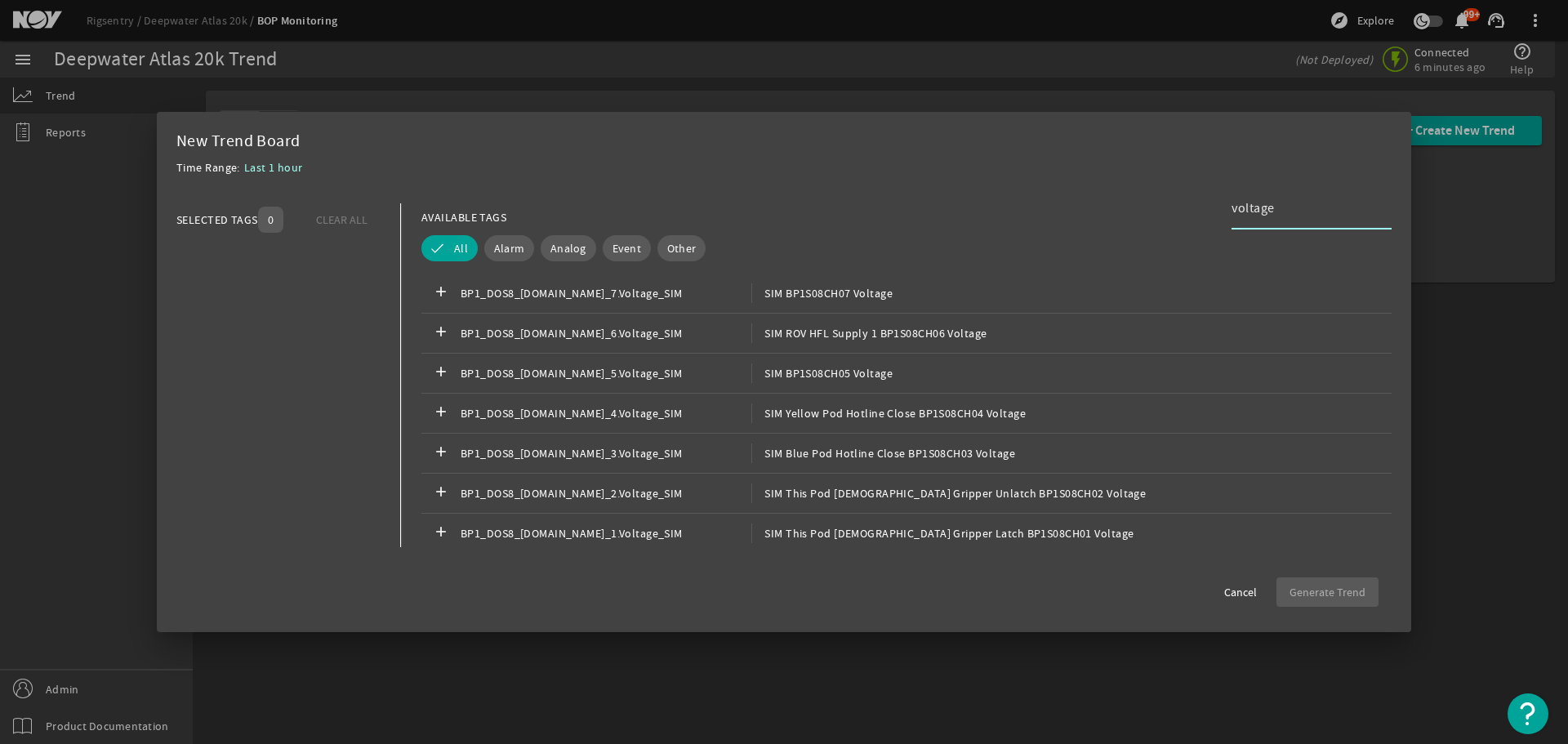
type input "voltage"
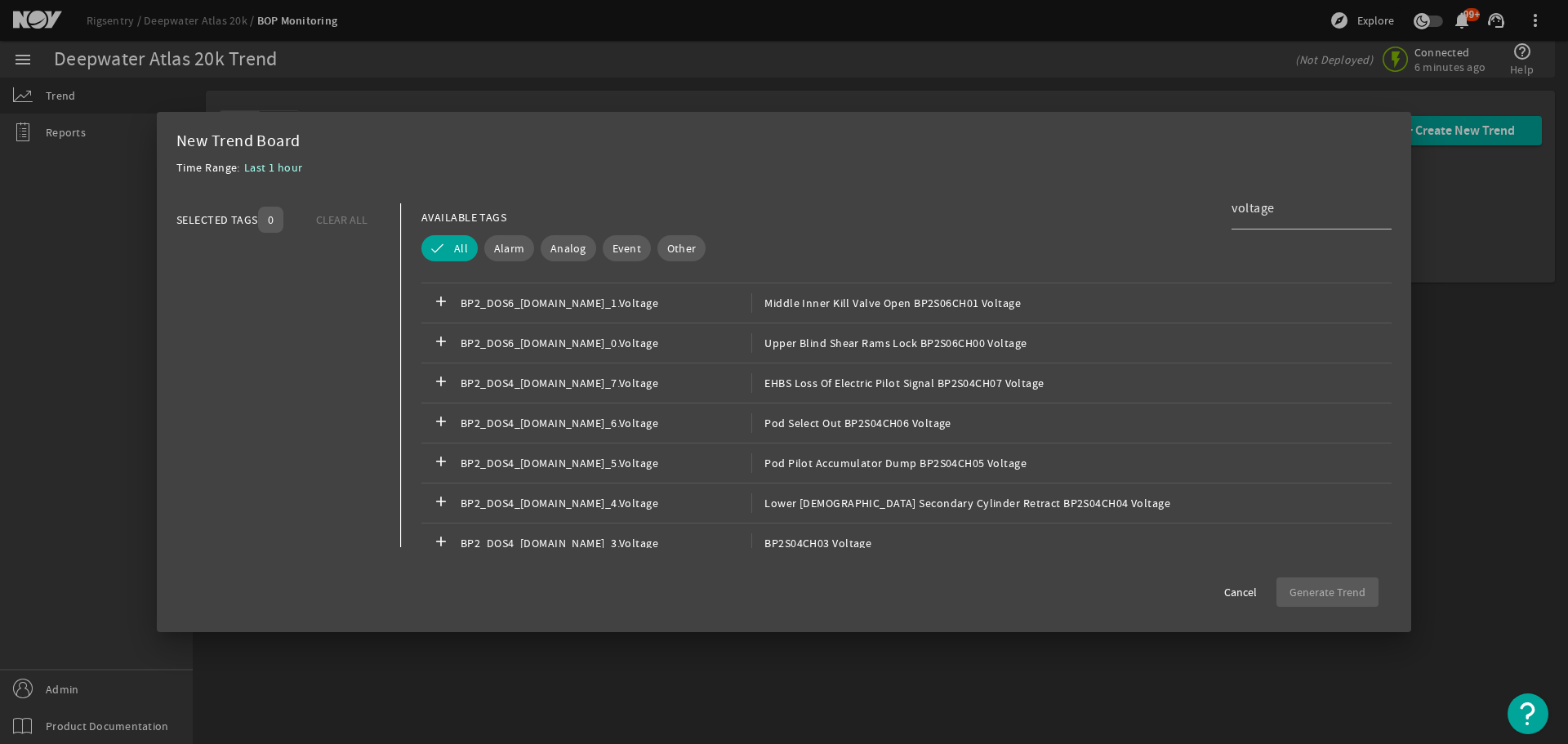
scroll to position [2443, 0]
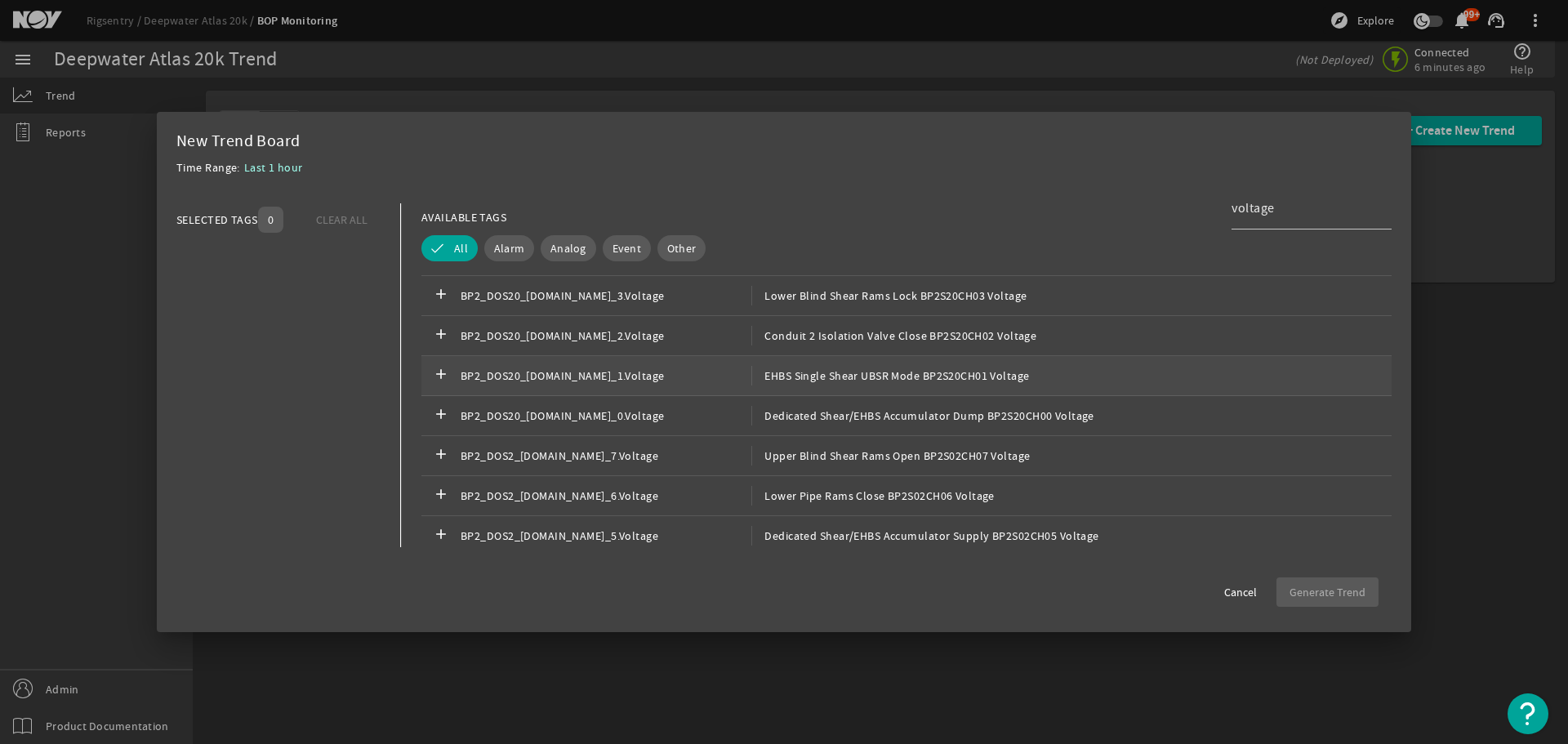
click at [968, 395] on div "add BP2_DOS20_[DOMAIN_NAME]_1.Voltage EHBS Single Shear UBSR Mode BP2S20CH01 Vo…" at bounding box center [907, 376] width 970 height 40
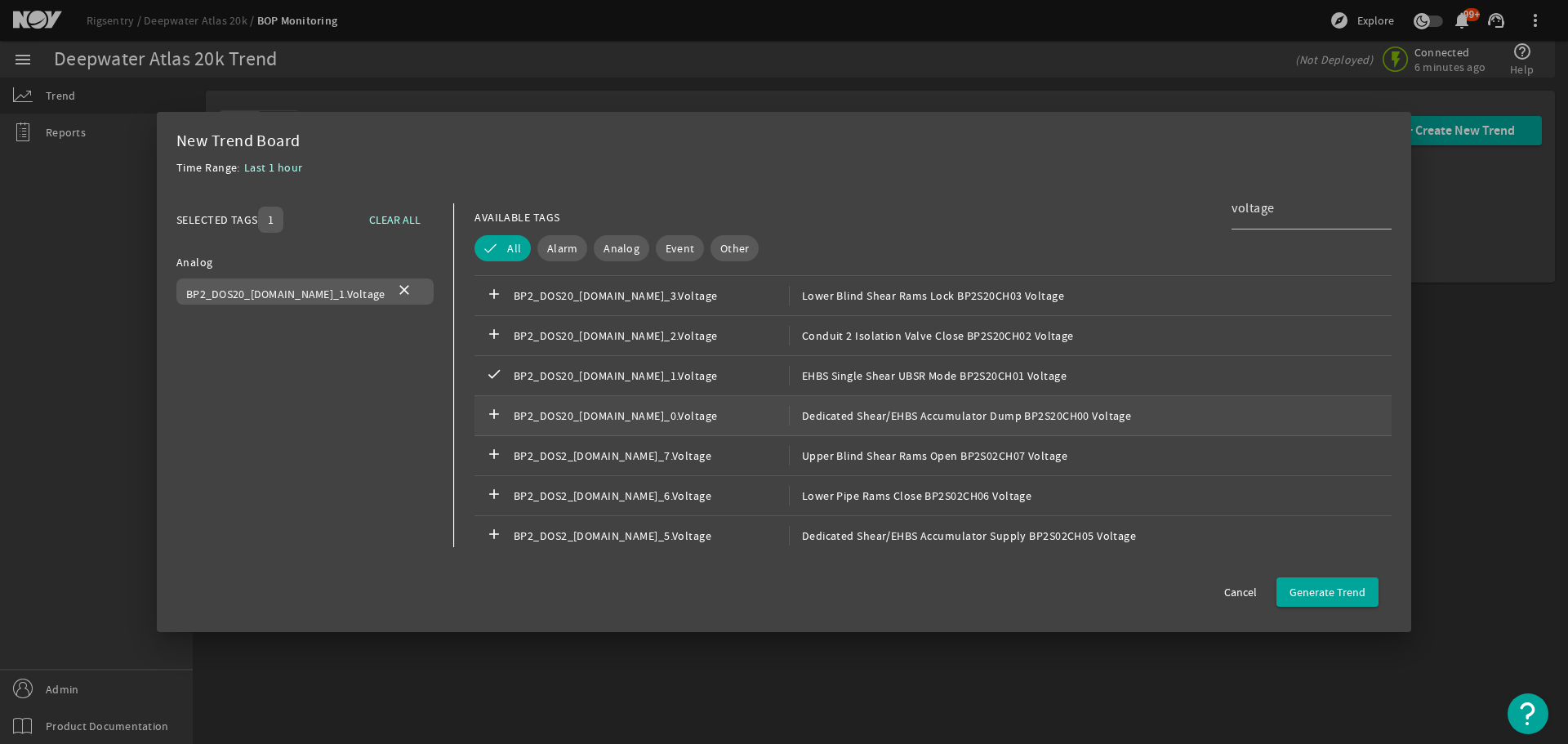
click at [595, 403] on div "add BP2_DOS20_[DOMAIN_NAME]_0.Voltage Dedicated Shear/EHBS Accumulator Dump BP2…" at bounding box center [932, 416] width 917 height 40
click at [593, 455] on span "BP2_DOS2_[DOMAIN_NAME]_7.Voltage" at bounding box center [651, 456] width 275 height 20
click at [599, 499] on span "BP2_DOS2_[DOMAIN_NAME]_6.Voltage" at bounding box center [651, 496] width 275 height 20
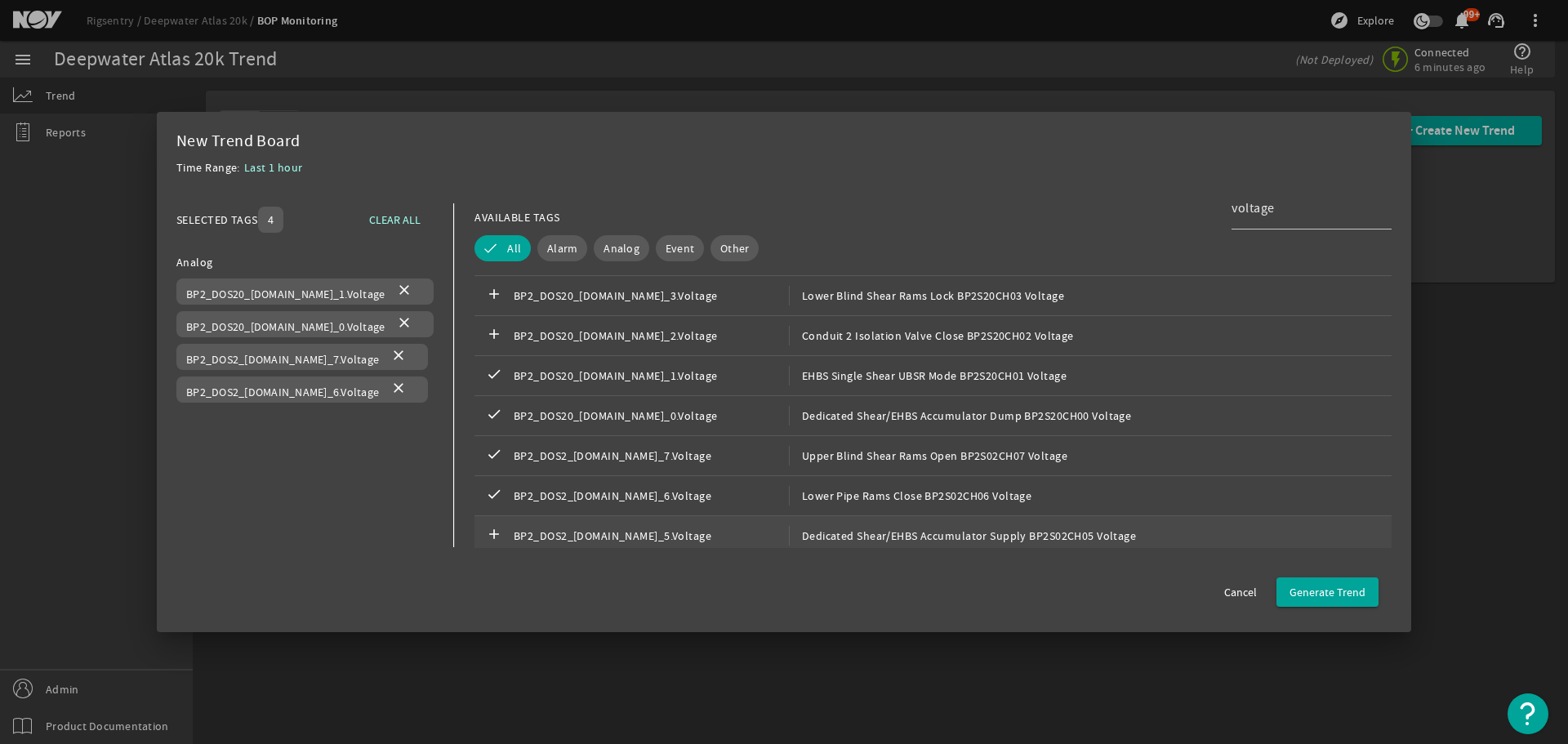
click at [608, 530] on span "BP2_DOS2_[DOMAIN_NAME]_5.Voltage" at bounding box center [651, 535] width 275 height 20
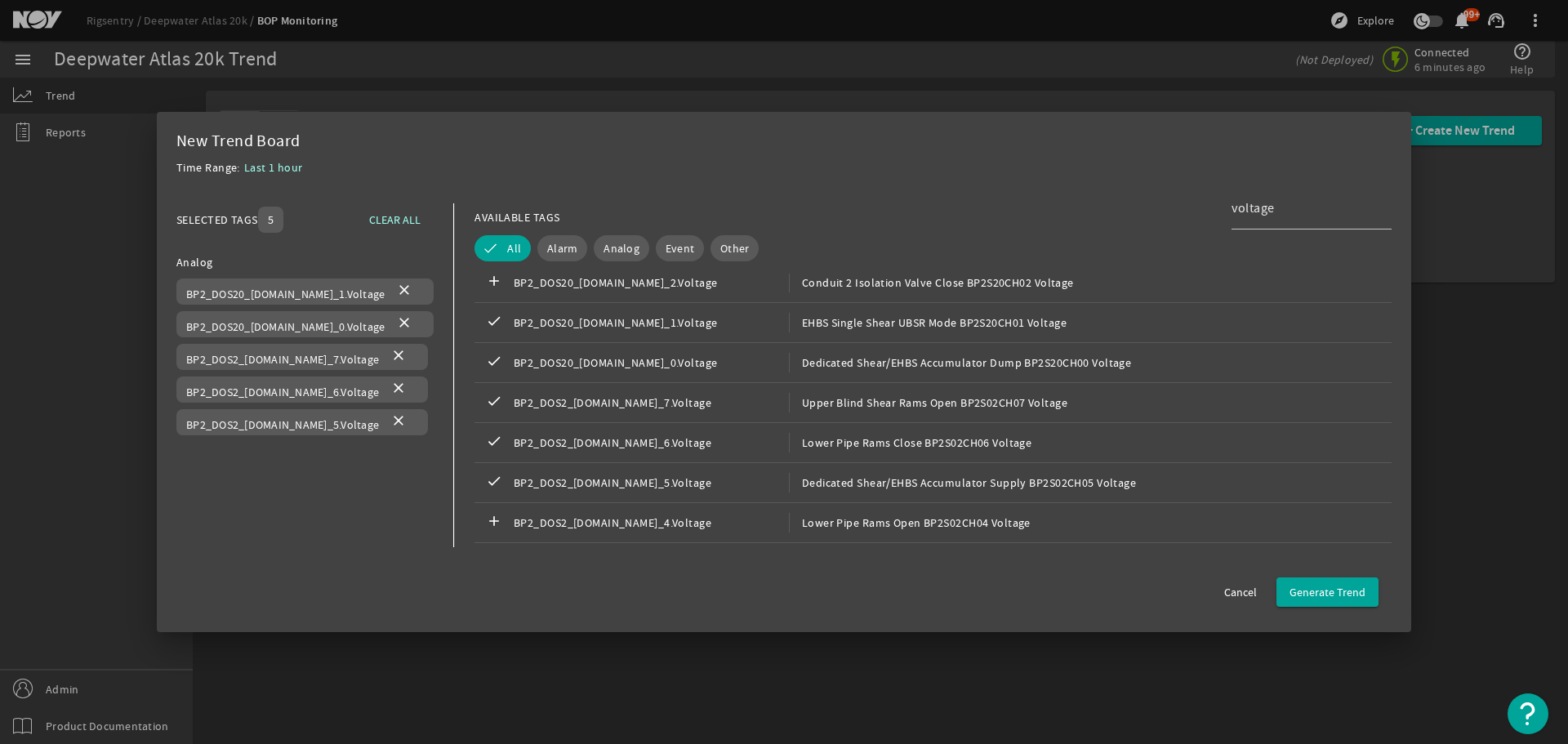
scroll to position [2525, 0]
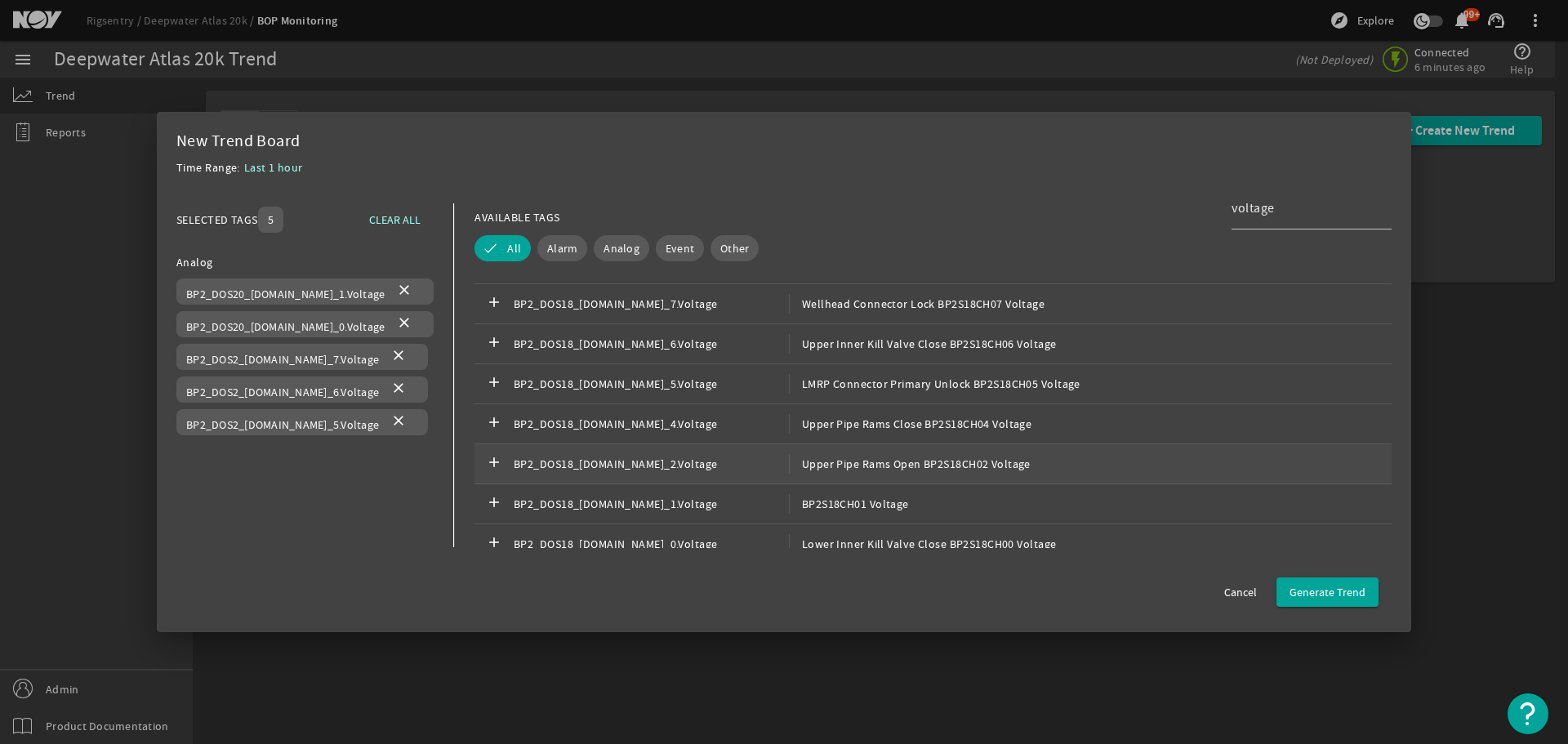
click at [591, 468] on span "BP2_DOS18_[DOMAIN_NAME]_2.Voltage" at bounding box center [651, 464] width 275 height 20
click at [796, 512] on span "BP2S18CH01 Voltage" at bounding box center [849, 504] width 120 height 20
click at [569, 532] on div "add BP2_DOS18_[DOMAIN_NAME]_0.Voltage Lower Inner Kill Valve Close BP2S18CH00 V…" at bounding box center [932, 544] width 917 height 40
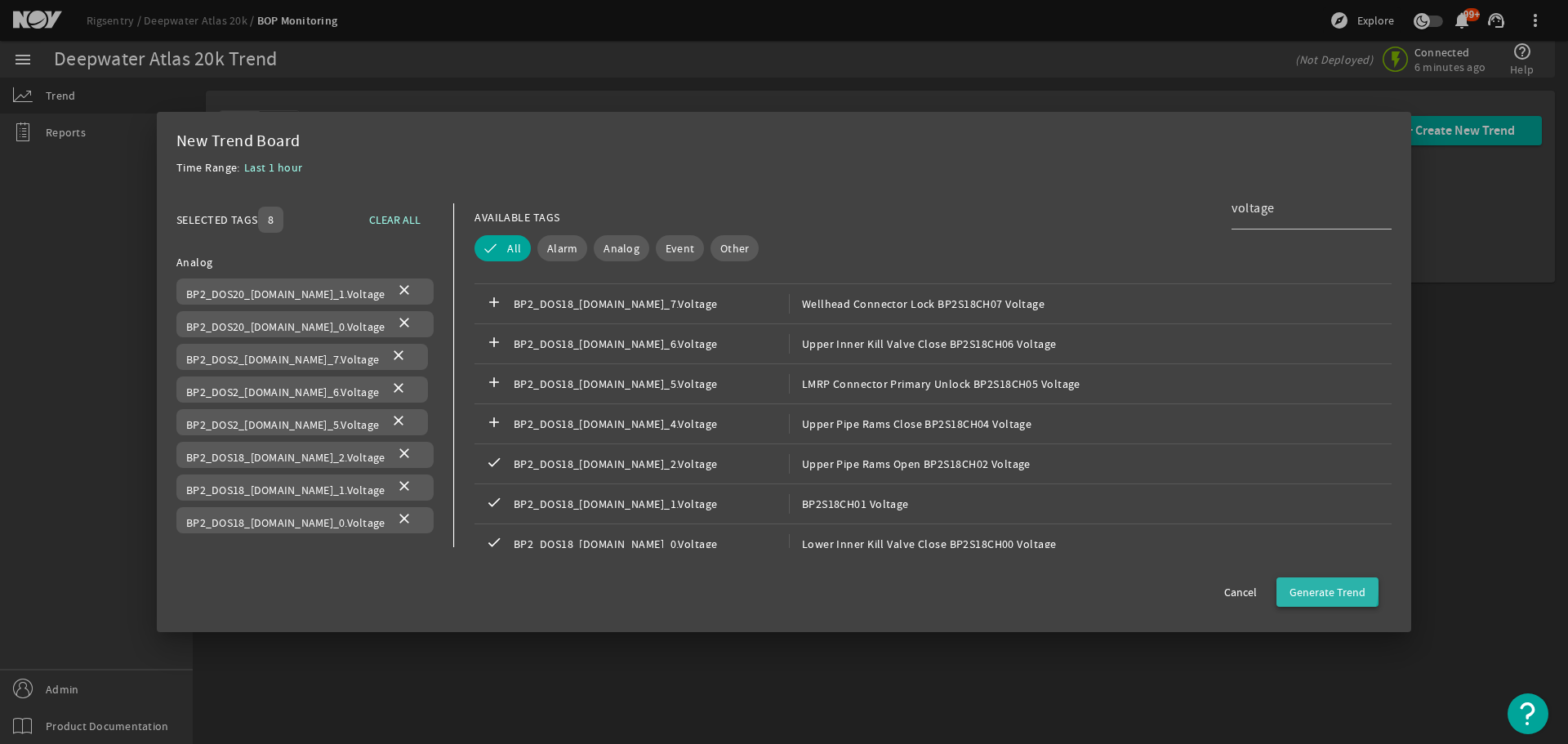
click at [1311, 588] on span "Generate Trend" at bounding box center [1328, 592] width 76 height 16
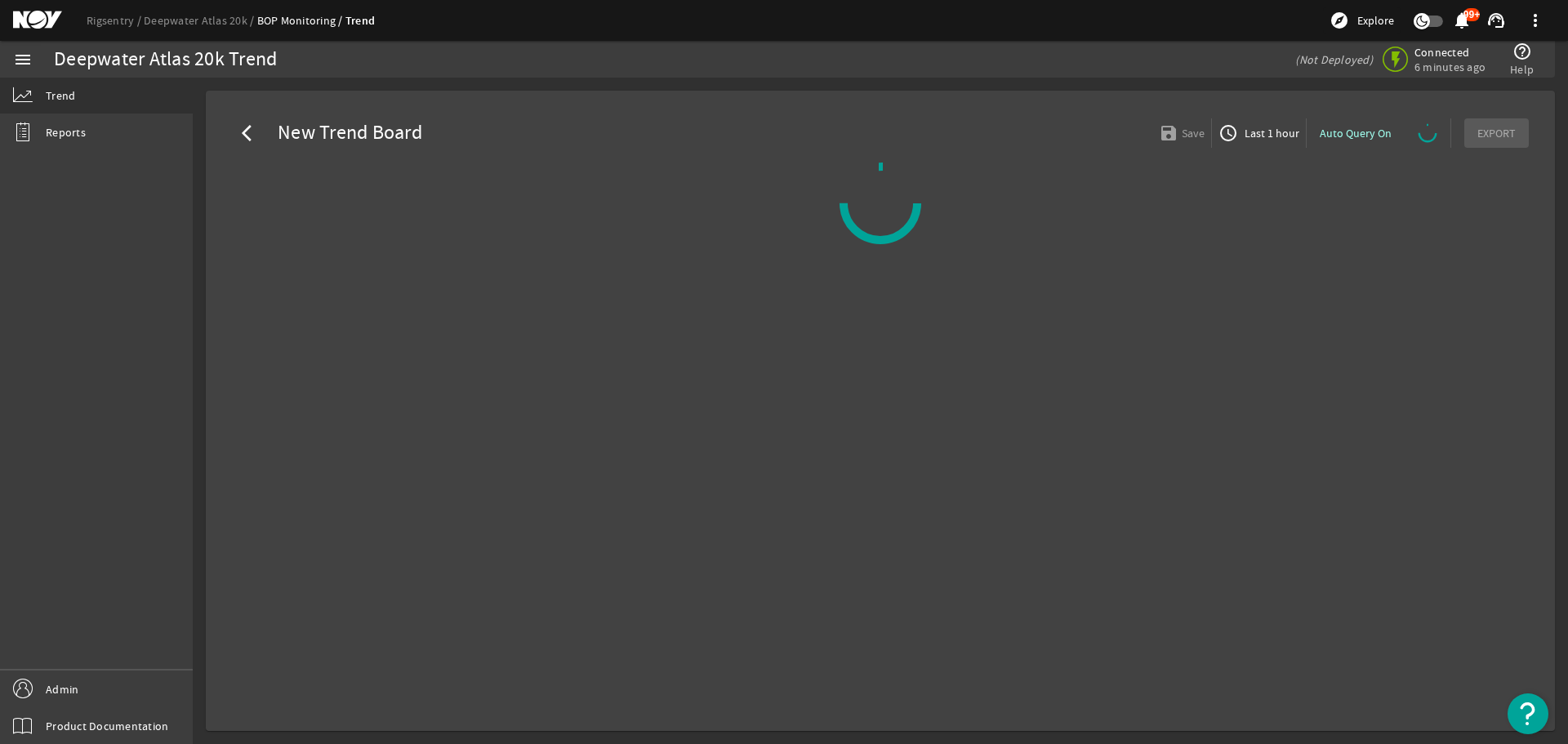
select select "ALL"
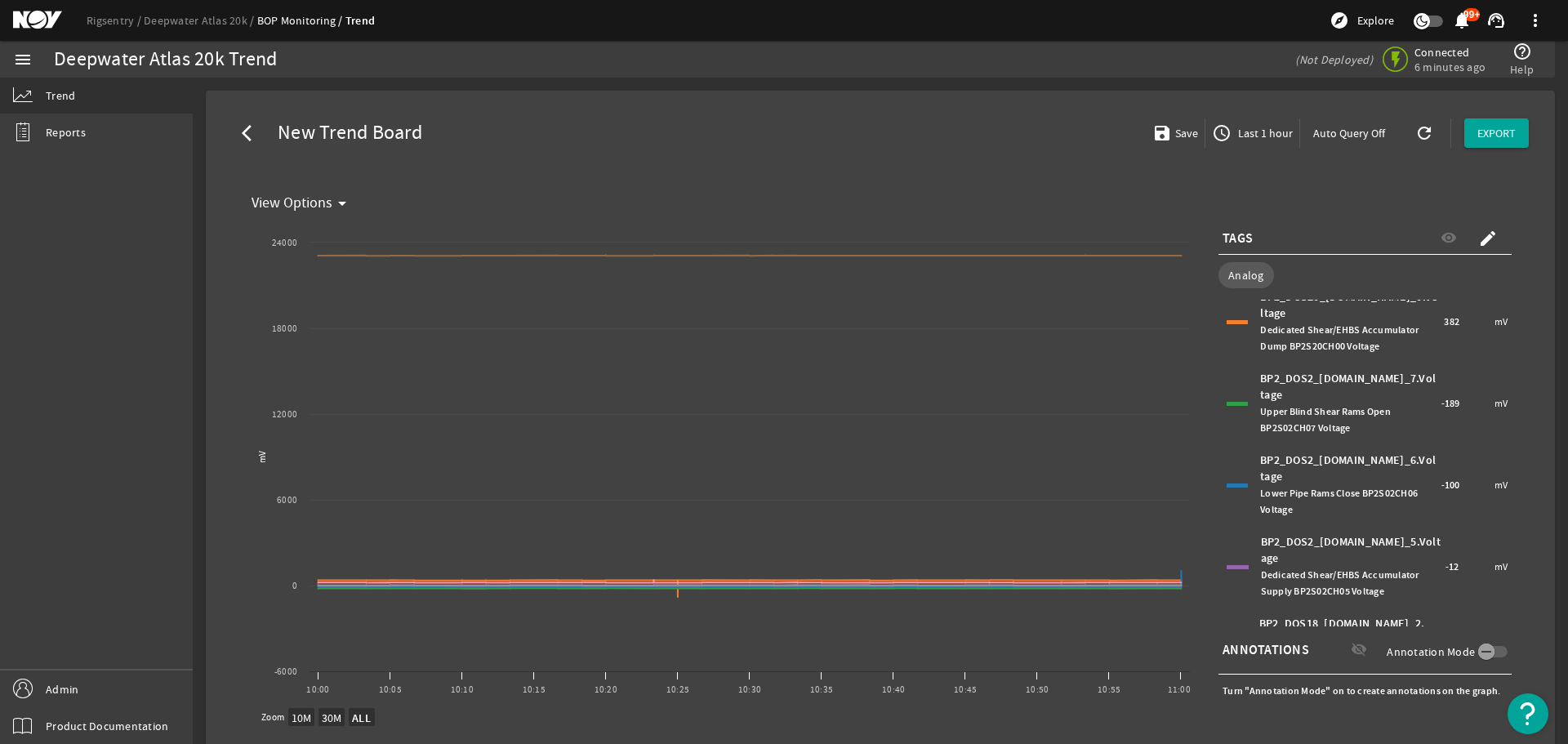
scroll to position [81, 0]
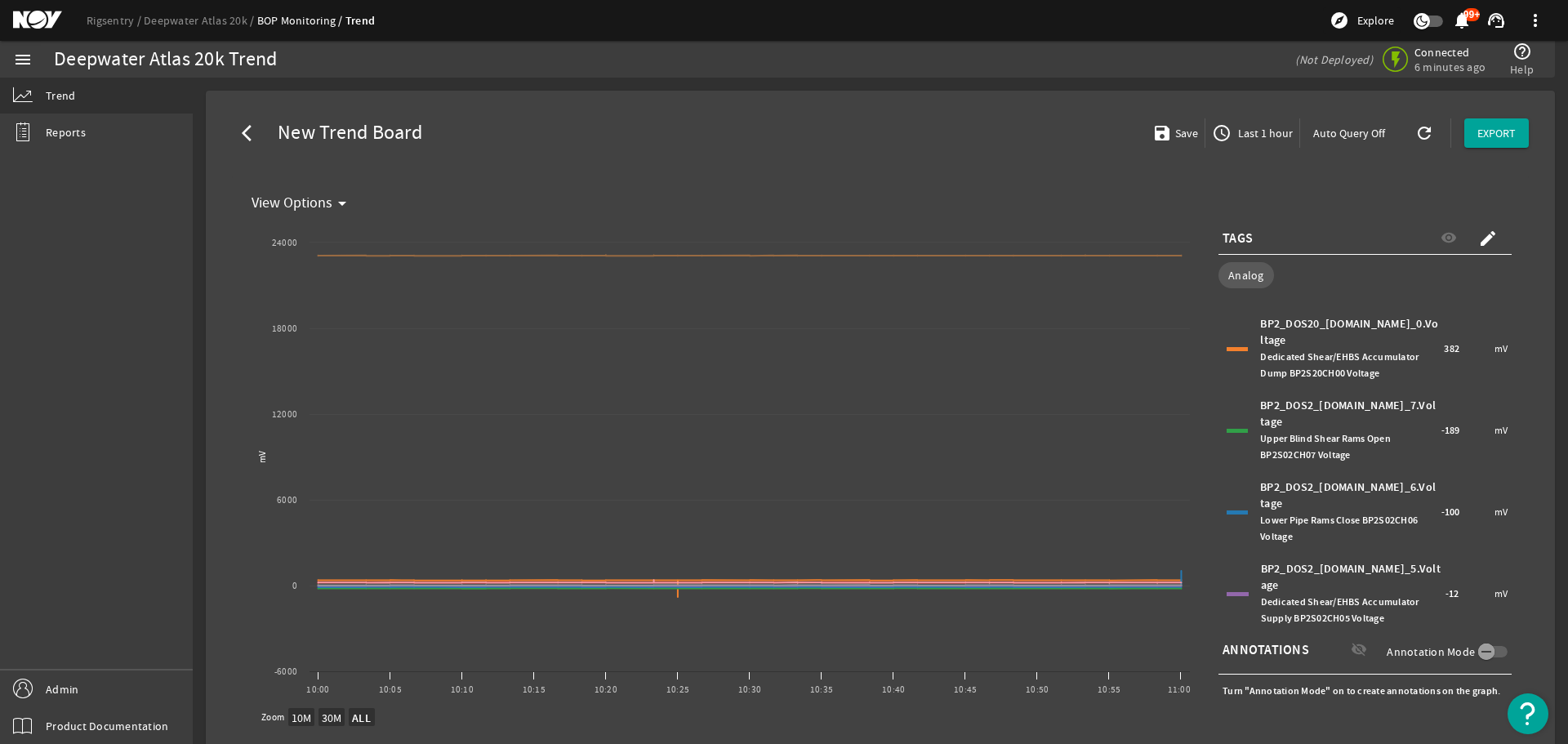
click at [1321, 561] on div "BP2_DOS2_[DOMAIN_NAME]_5.Voltage Dedicated Shear/EHBS Accumulator Supply BP2S02…" at bounding box center [1351, 593] width 181 height 65
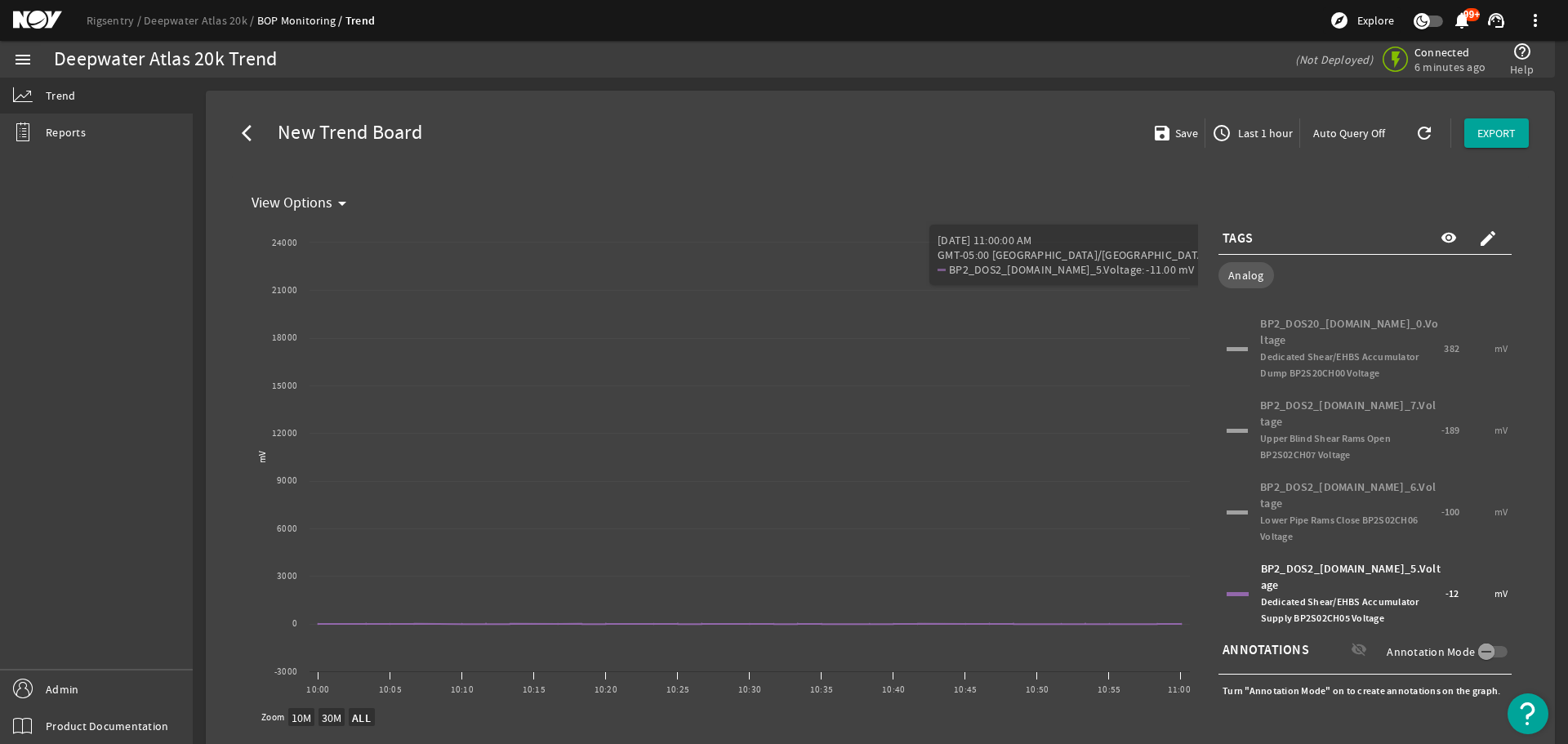
click at [1404, 595] on span "Dedicated Shear/EHBS Accumulator Supply BP2S02CH05 Voltage" at bounding box center [1339, 609] width 158 height 30
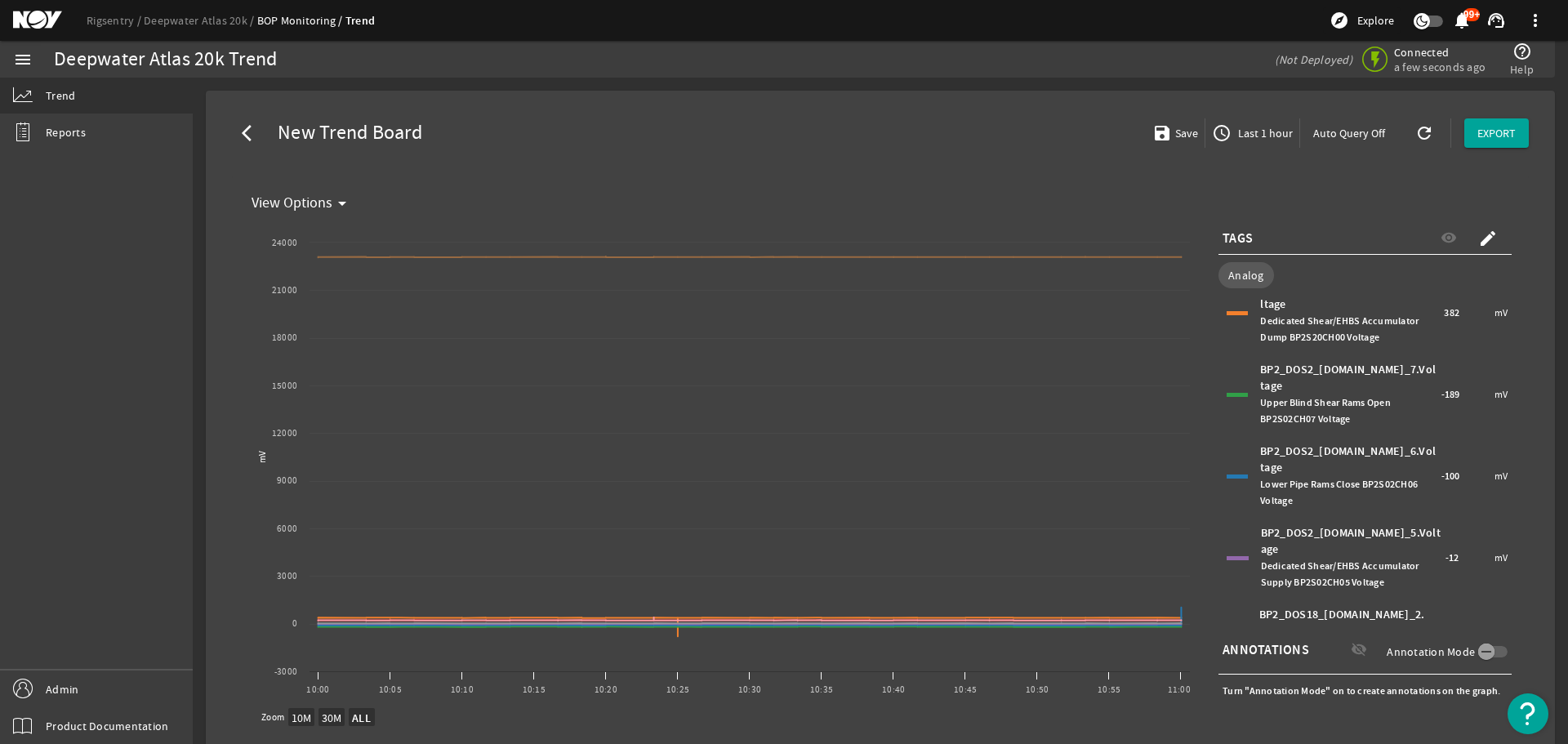
scroll to position [89, 0]
